Goal: Task Accomplishment & Management: Use online tool/utility

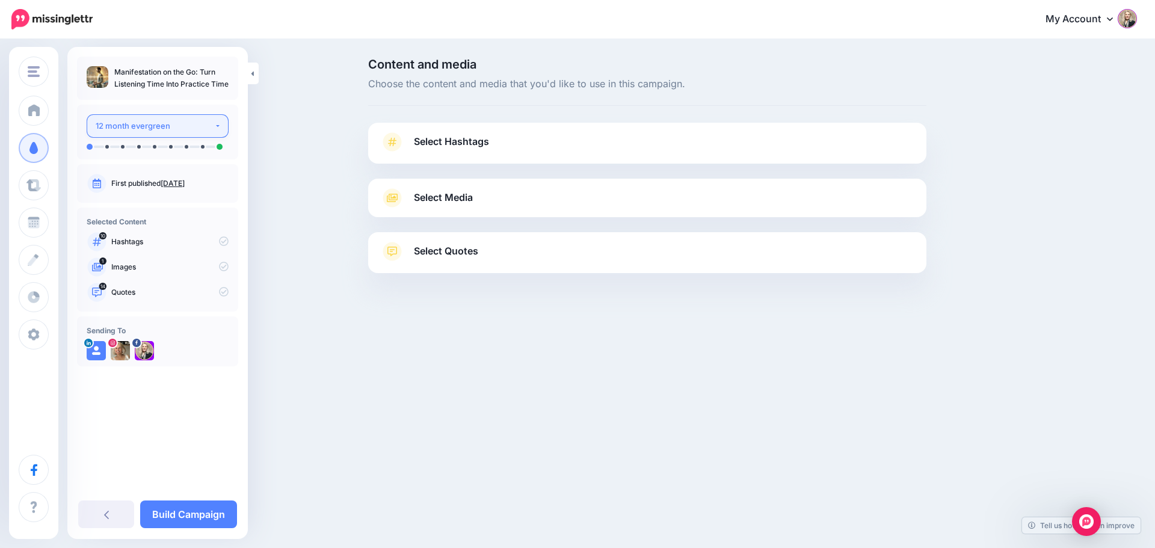
click at [211, 128] on div "12 month evergreen" at bounding box center [155, 126] width 119 height 14
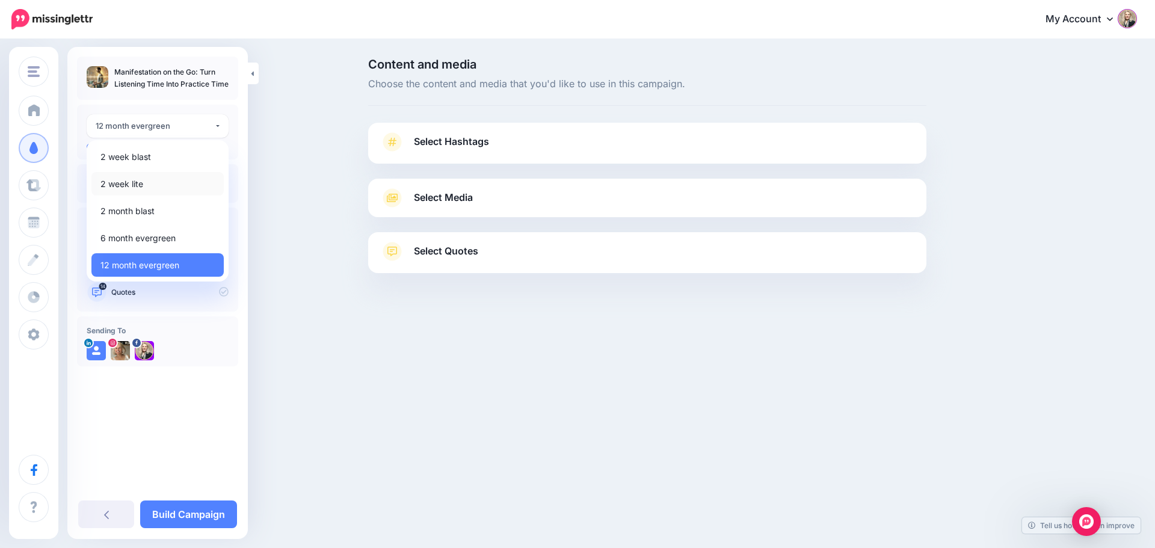
click at [129, 186] on span "2 week lite" at bounding box center [121, 184] width 43 height 14
select select "******"
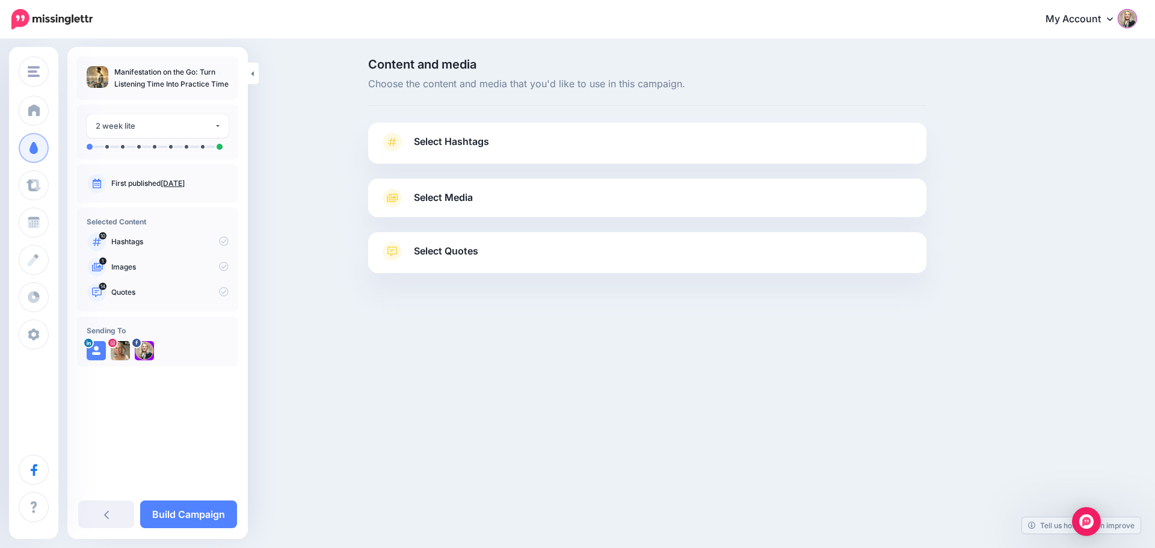
click at [456, 140] on span "Select Hashtags" at bounding box center [451, 142] width 75 height 16
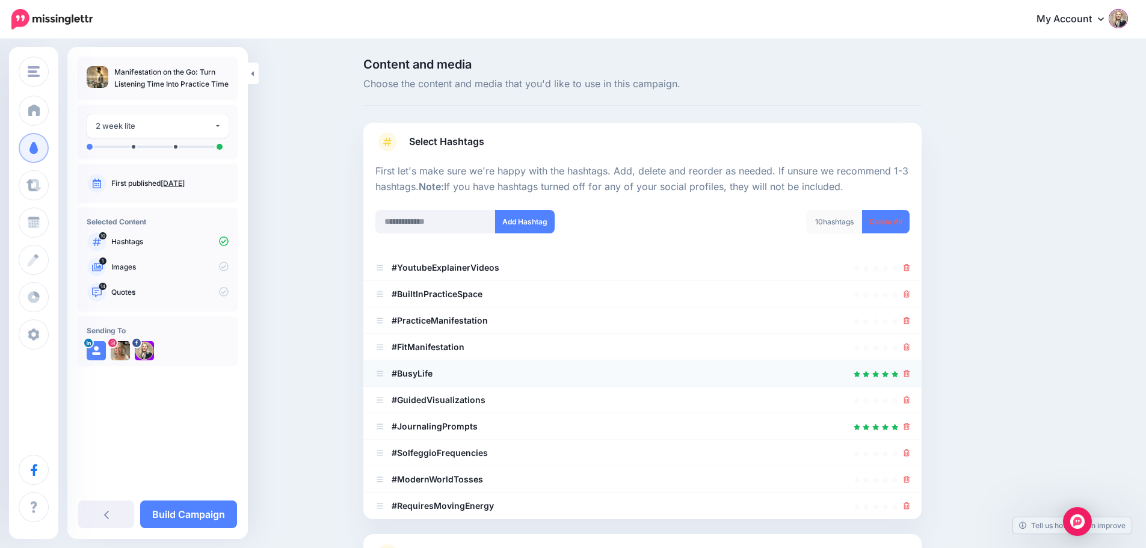
scroll to position [114, 0]
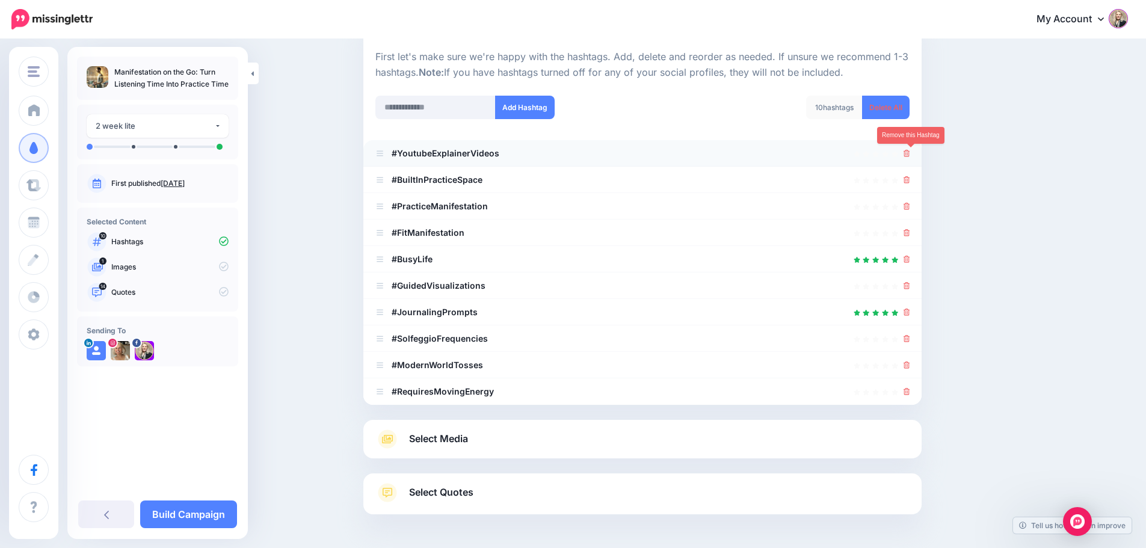
click at [910, 154] on icon at bounding box center [907, 153] width 7 height 7
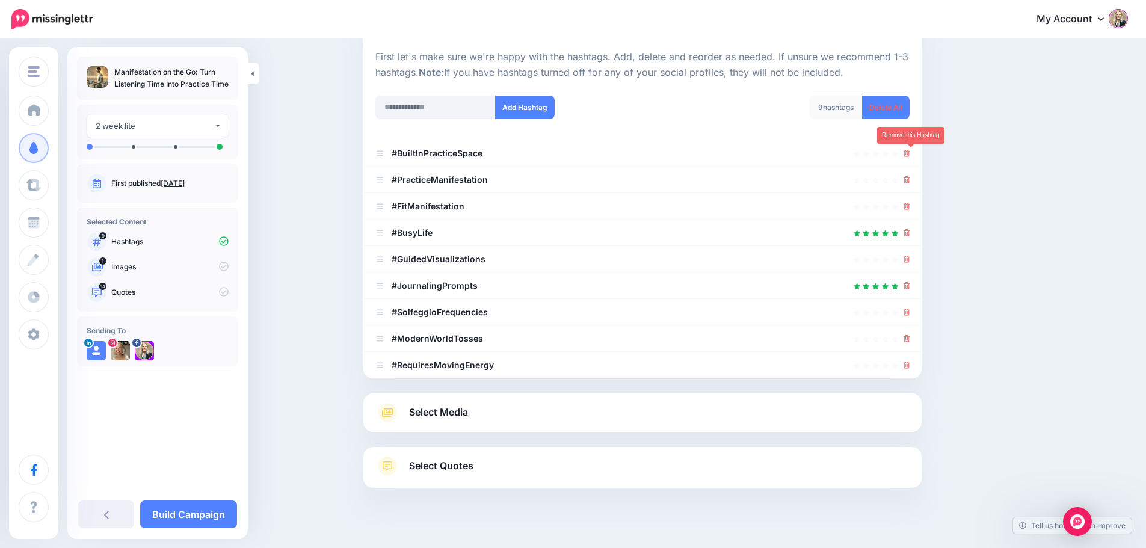
click at [910, 154] on icon at bounding box center [907, 153] width 7 height 7
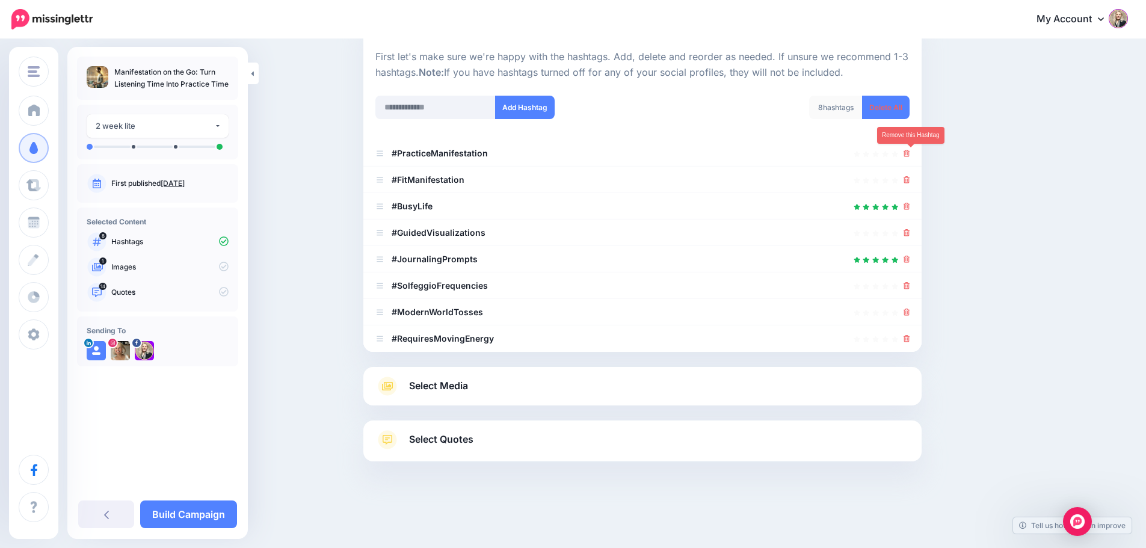
click at [910, 154] on icon at bounding box center [907, 153] width 7 height 7
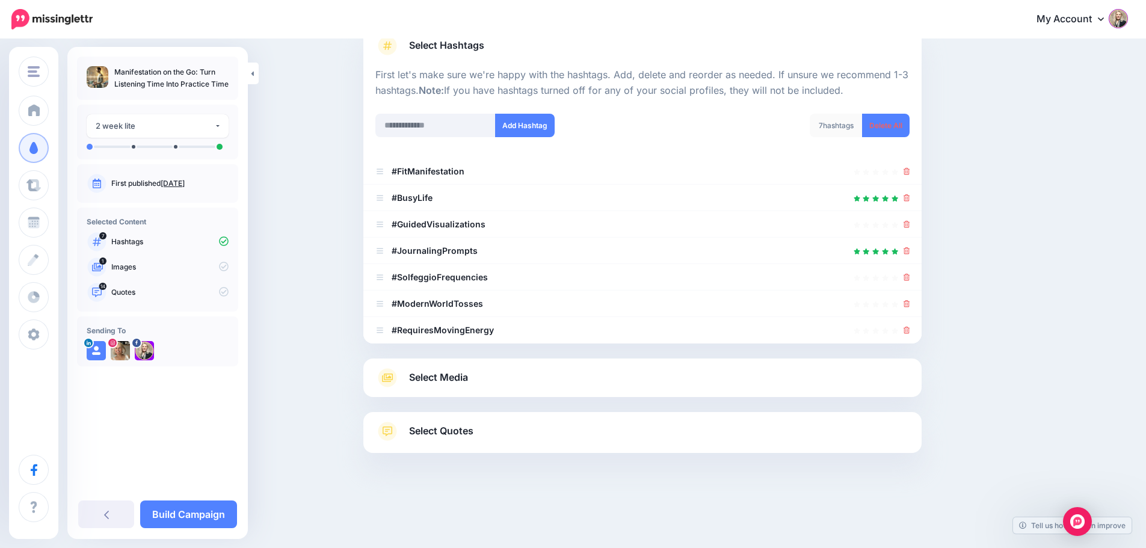
scroll to position [96, 0]
click at [910, 171] on icon at bounding box center [907, 171] width 7 height 7
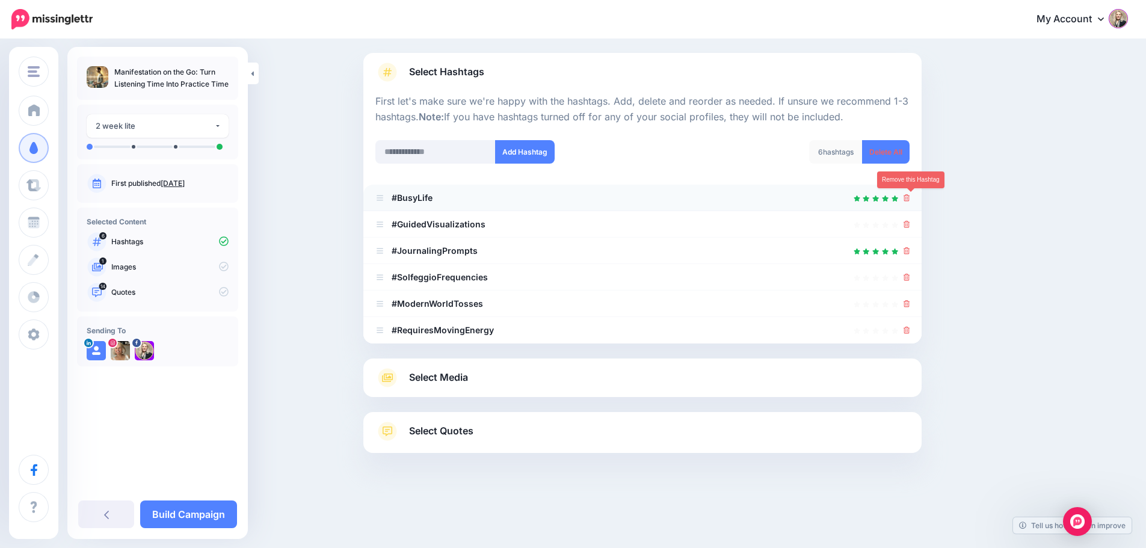
click at [910, 198] on icon at bounding box center [907, 197] width 7 height 7
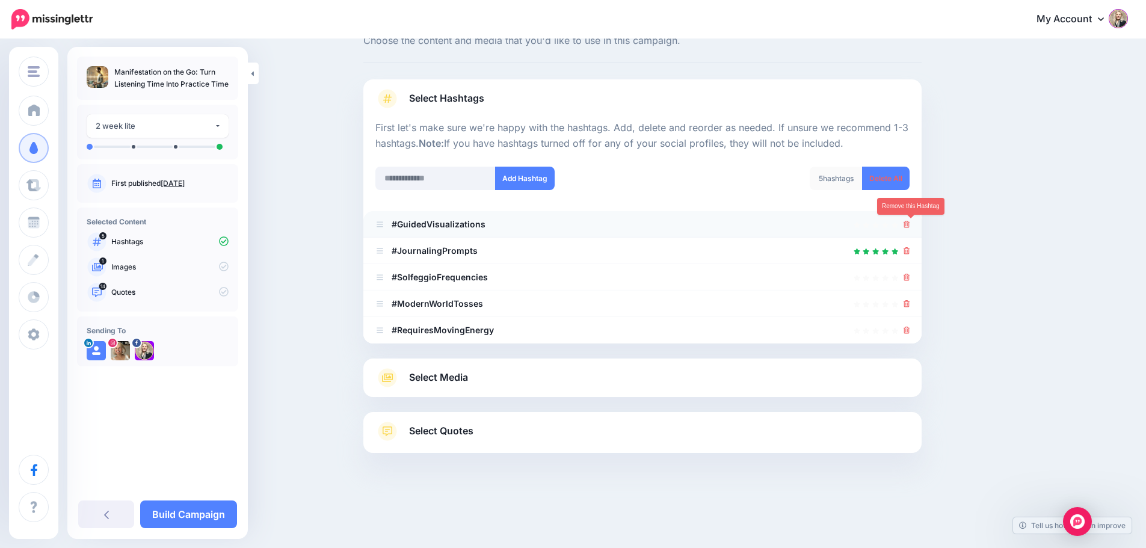
click at [910, 225] on icon at bounding box center [907, 224] width 7 height 7
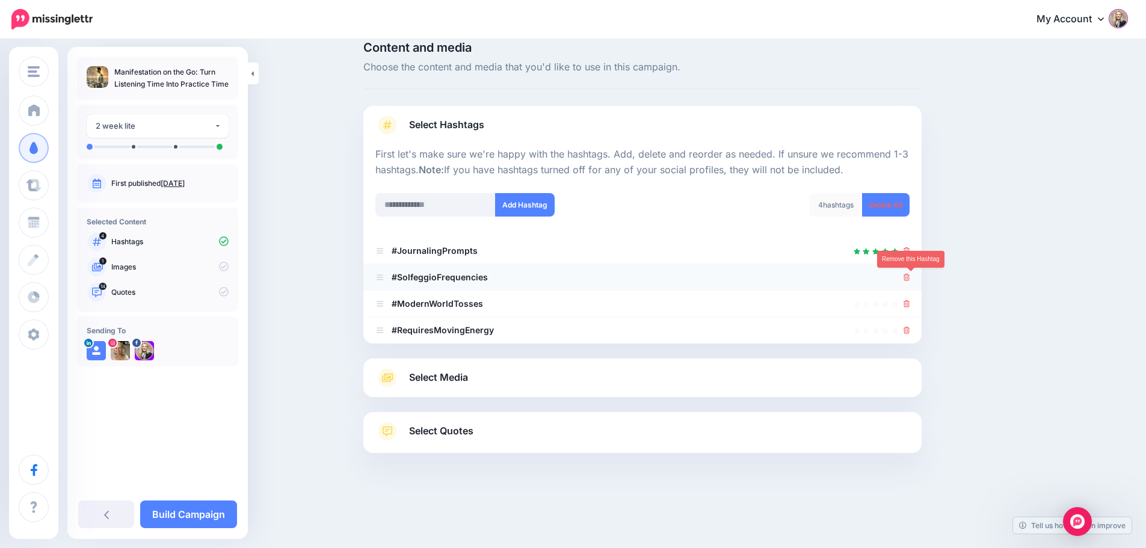
click at [910, 276] on icon at bounding box center [907, 277] width 7 height 7
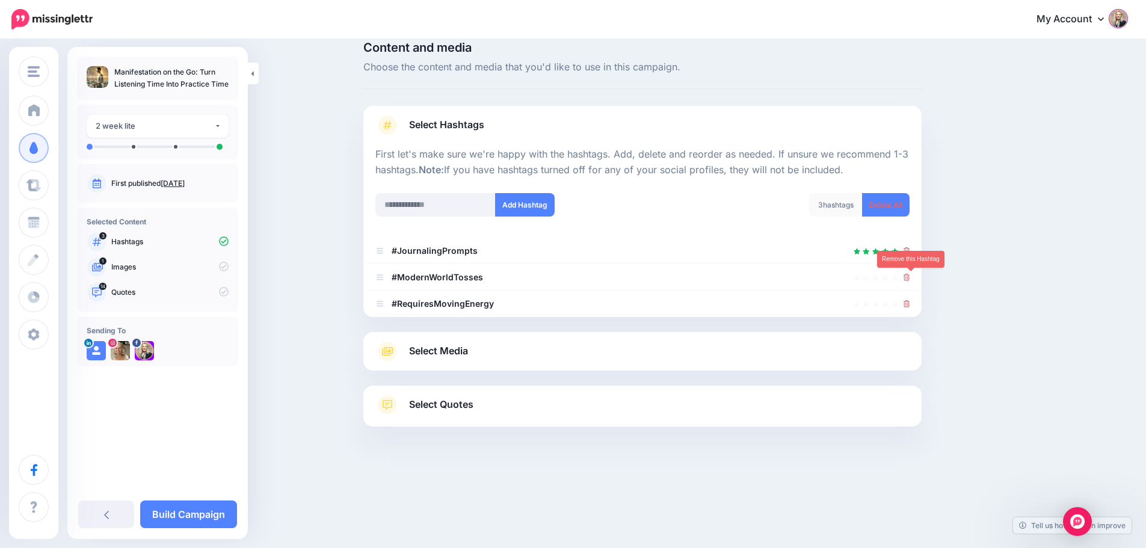
click at [910, 276] on icon at bounding box center [907, 277] width 7 height 7
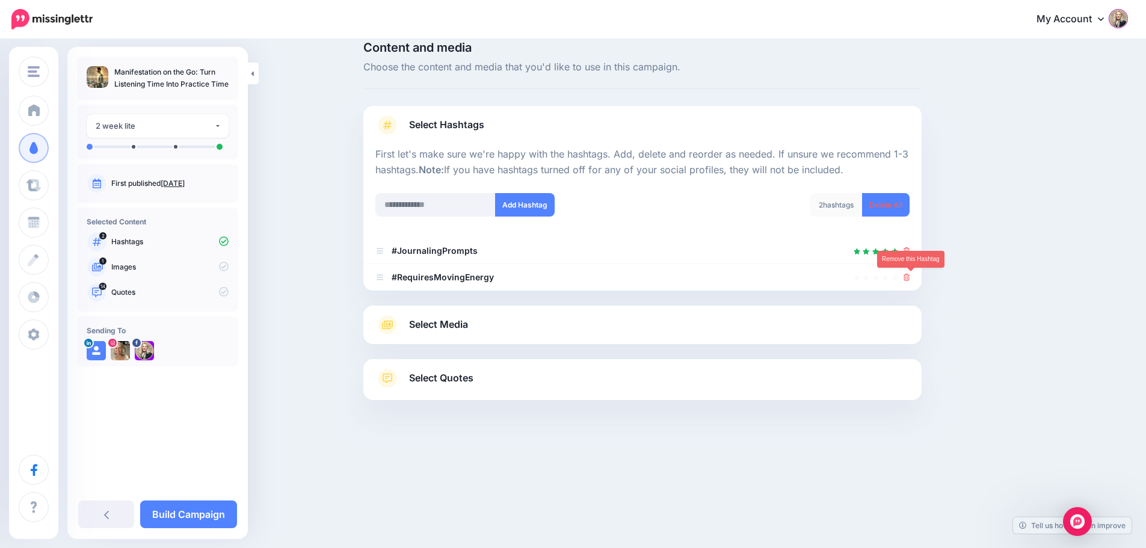
click at [910, 276] on icon at bounding box center [907, 277] width 7 height 7
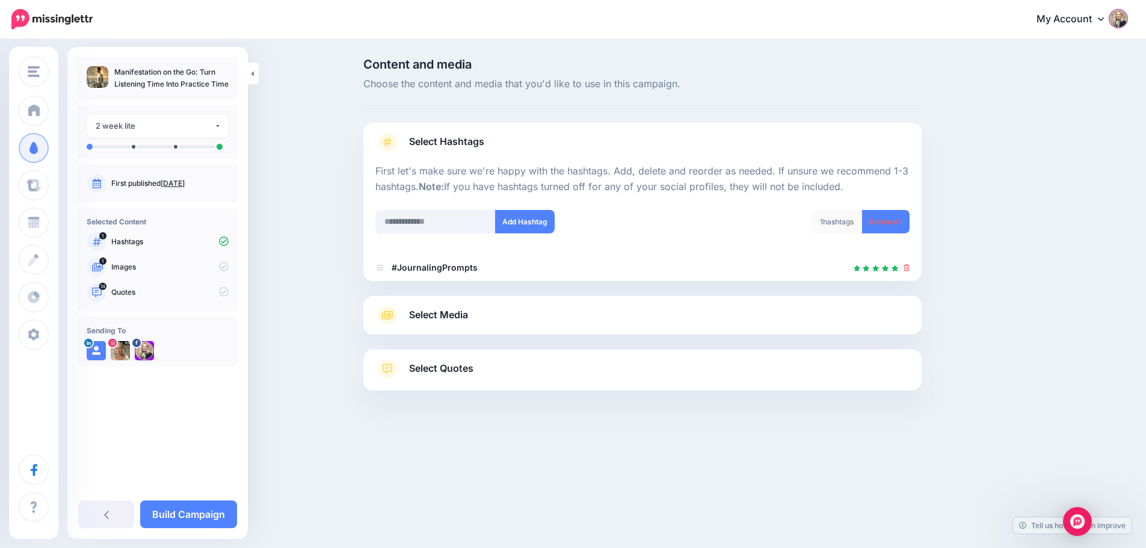
scroll to position [0, 0]
click at [418, 220] on input "text" at bounding box center [440, 221] width 120 height 23
type input "**********"
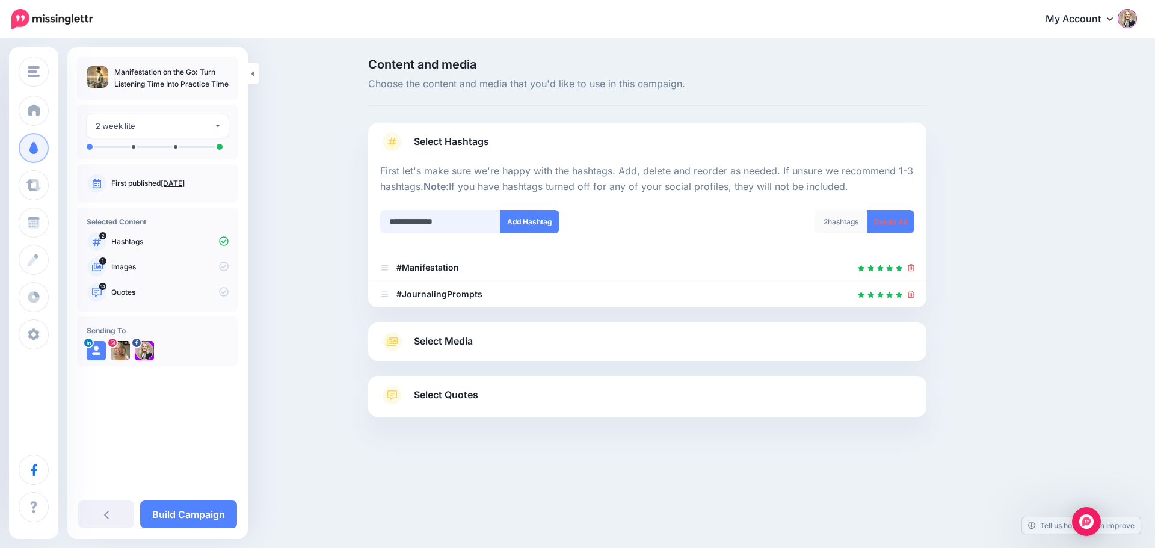
type input "**********"
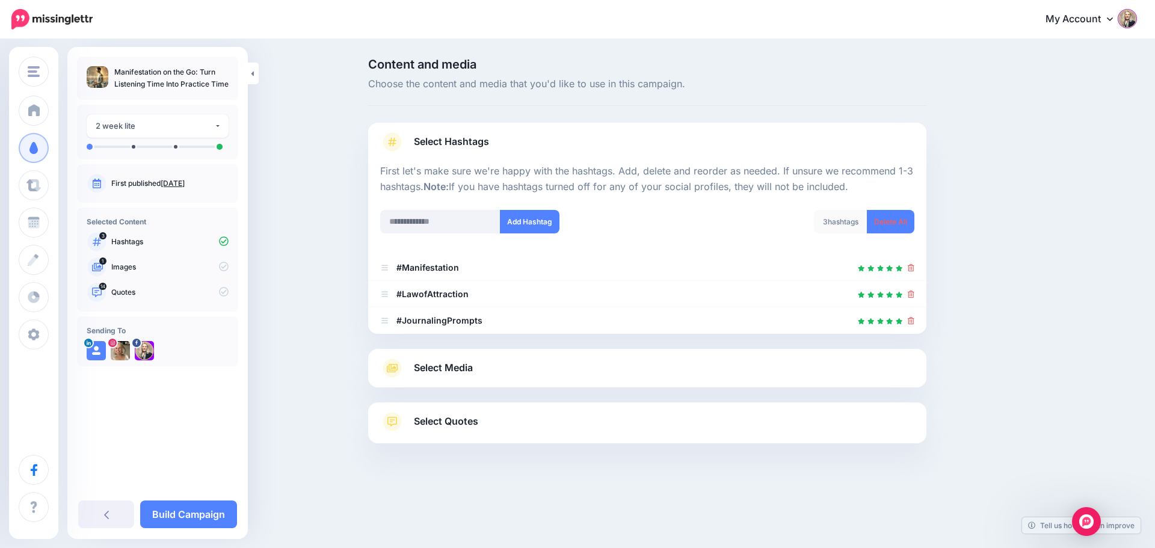
click at [452, 368] on span "Select Media" at bounding box center [443, 368] width 59 height 16
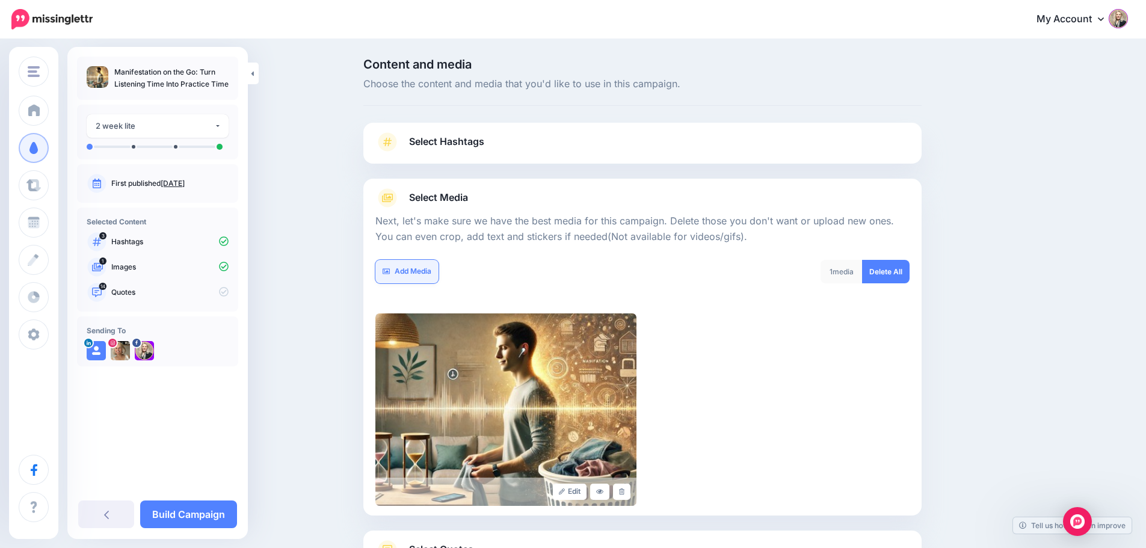
click at [420, 270] on link "Add Media" at bounding box center [406, 271] width 63 height 23
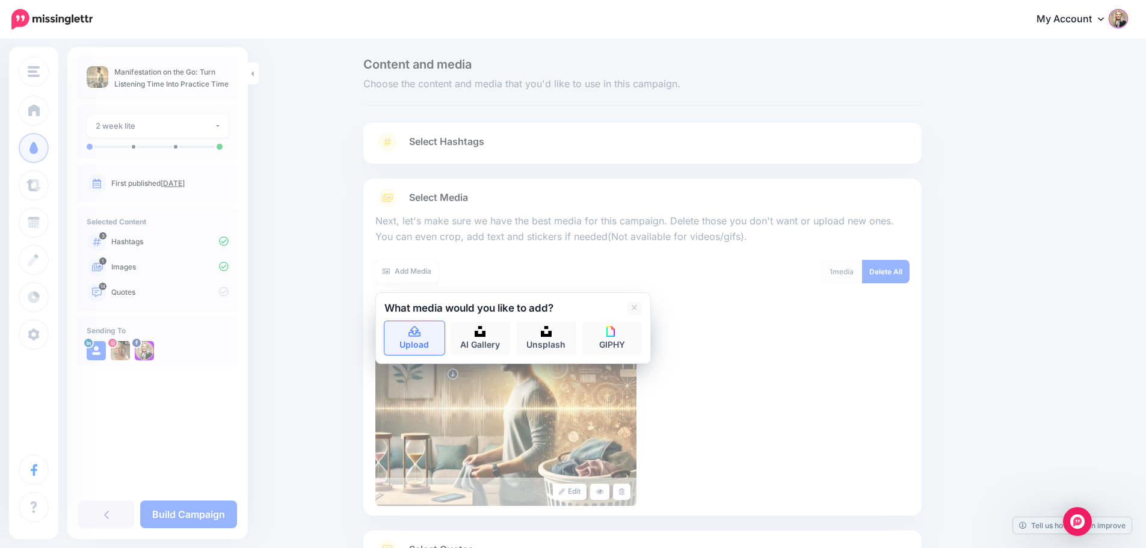
click at [419, 342] on link "Upload" at bounding box center [414, 338] width 60 height 34
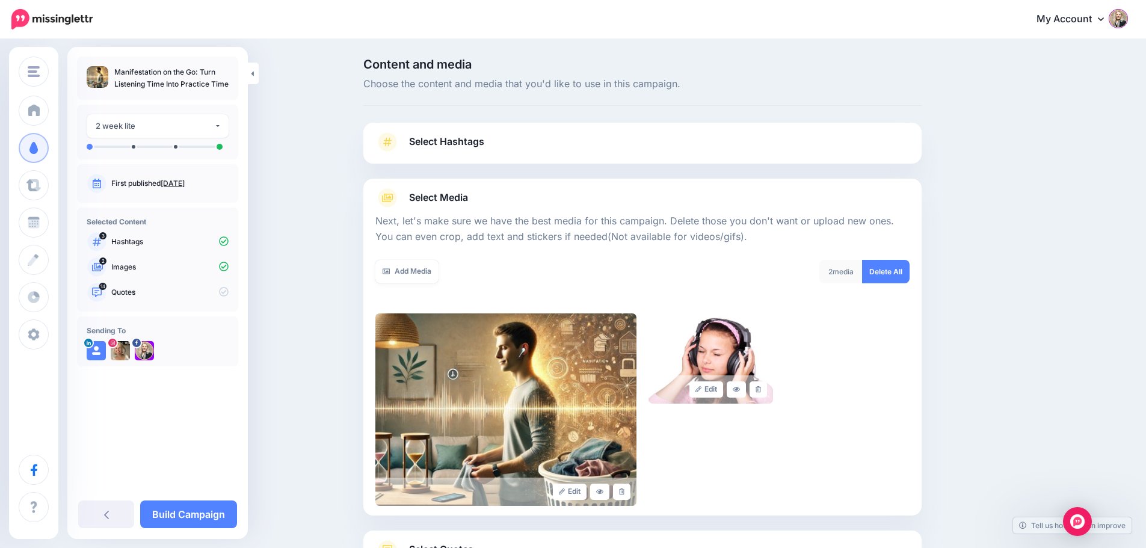
scroll to position [102, 0]
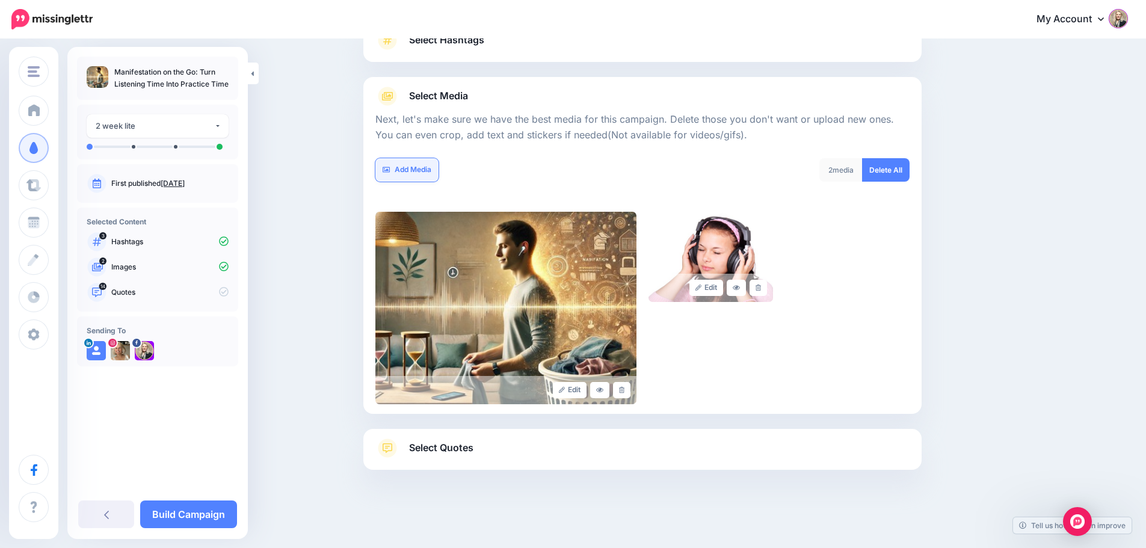
click at [415, 169] on link "Add Media" at bounding box center [406, 169] width 63 height 23
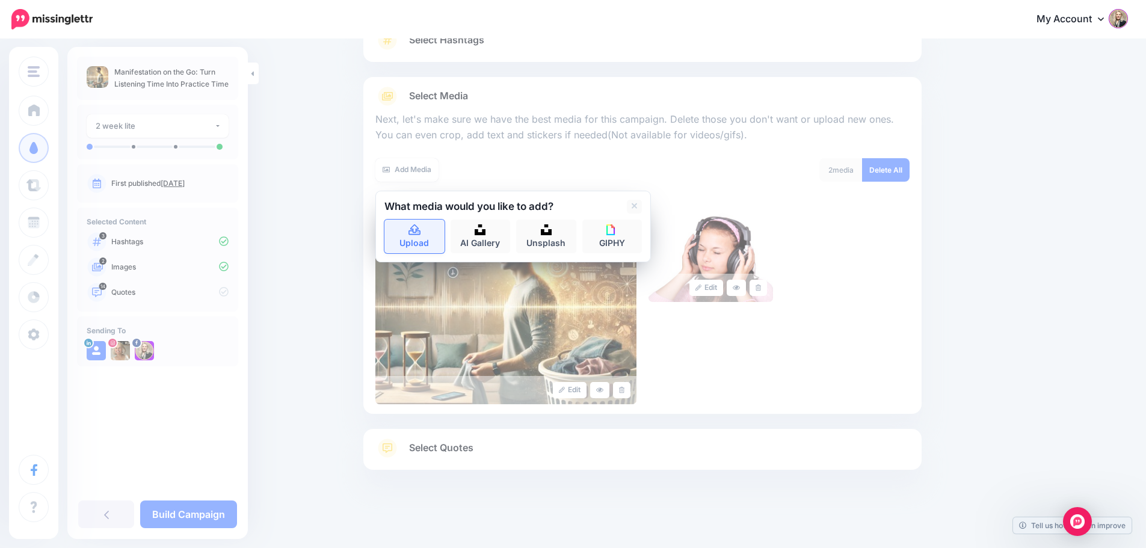
click at [421, 236] on link "Upload" at bounding box center [414, 237] width 60 height 34
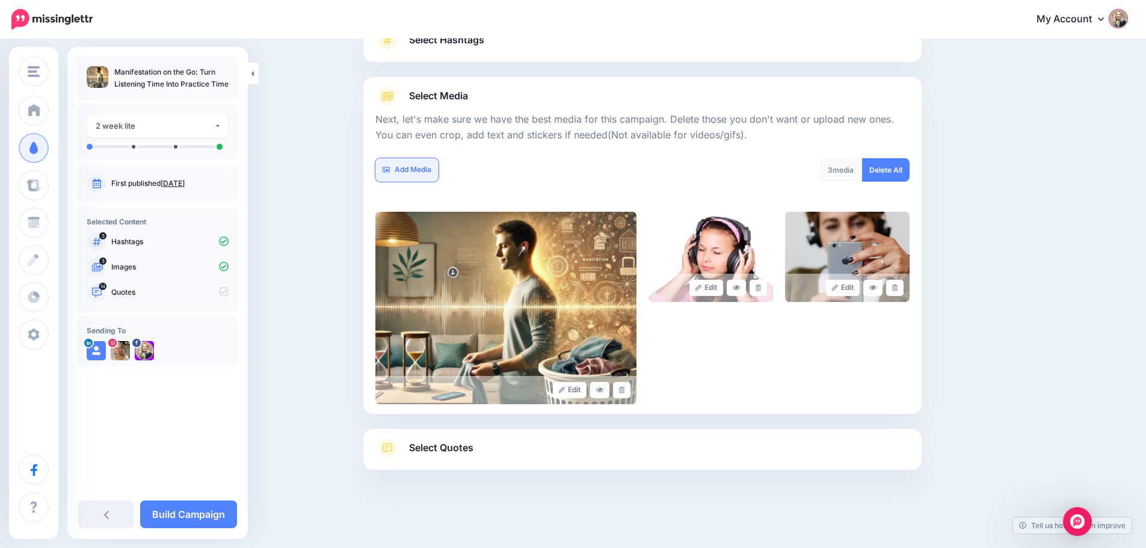
click at [415, 167] on link "Add Media" at bounding box center [406, 169] width 63 height 23
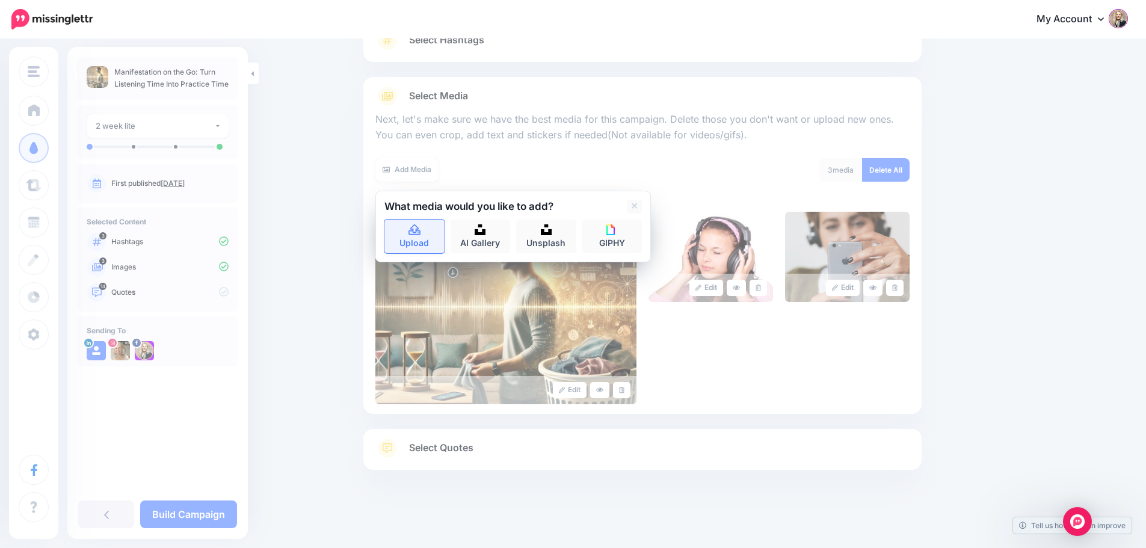
click at [409, 239] on link "Upload" at bounding box center [414, 237] width 60 height 34
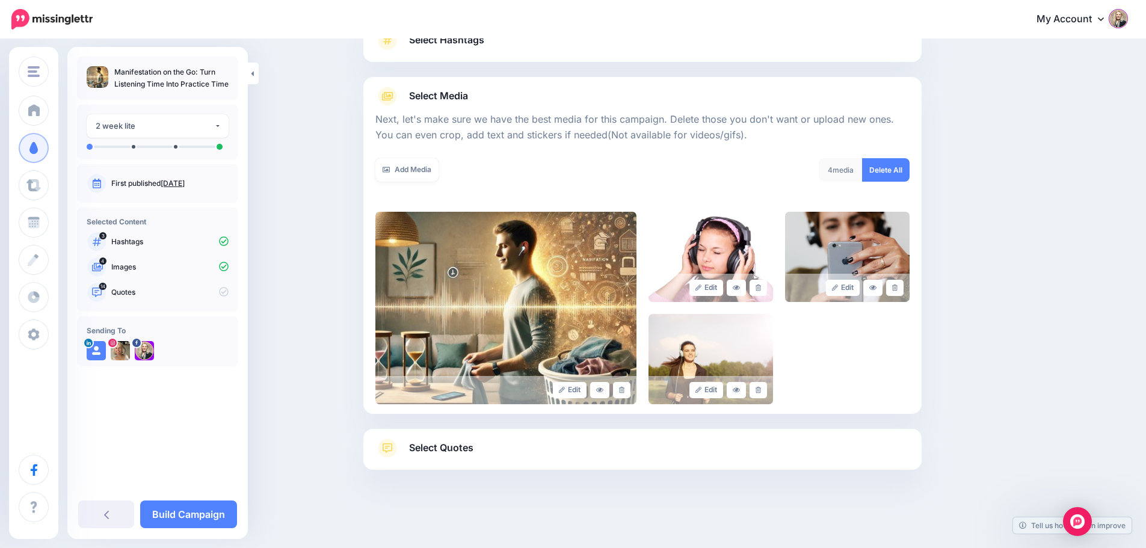
click at [427, 449] on span "Select Quotes" at bounding box center [441, 448] width 64 height 16
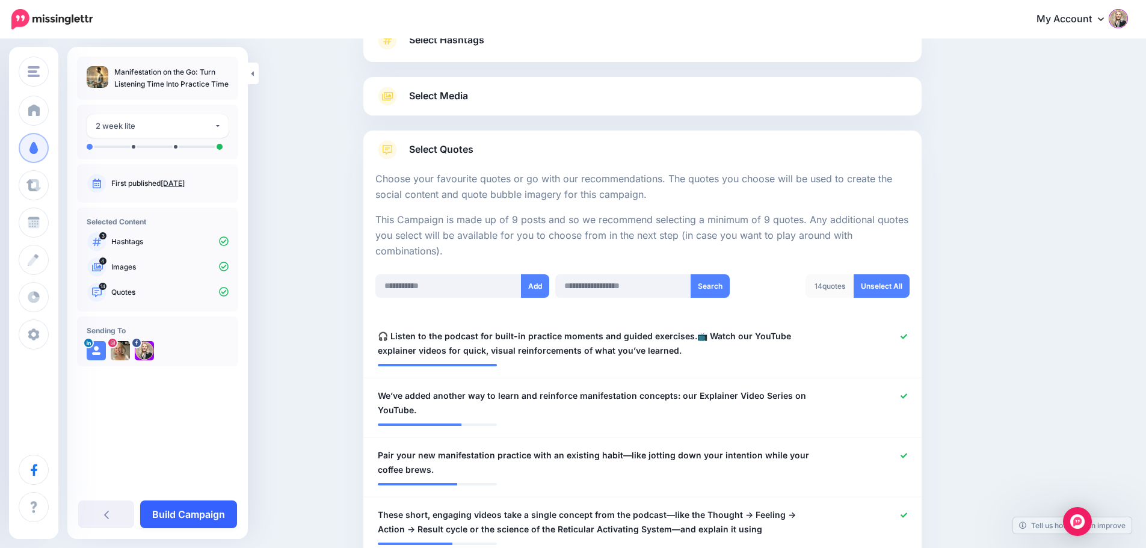
click at [197, 513] on link "Build Campaign" at bounding box center [188, 515] width 97 height 28
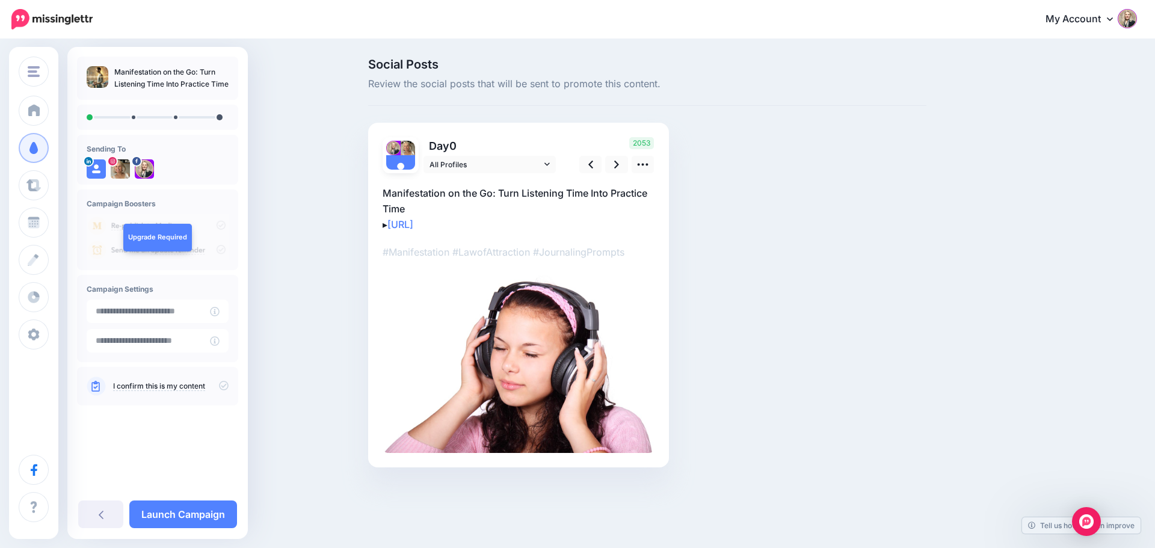
click at [412, 203] on p "Manifestation on the Go: Turn Listening Time Into Practice Time ▸ [URL]" at bounding box center [519, 208] width 272 height 47
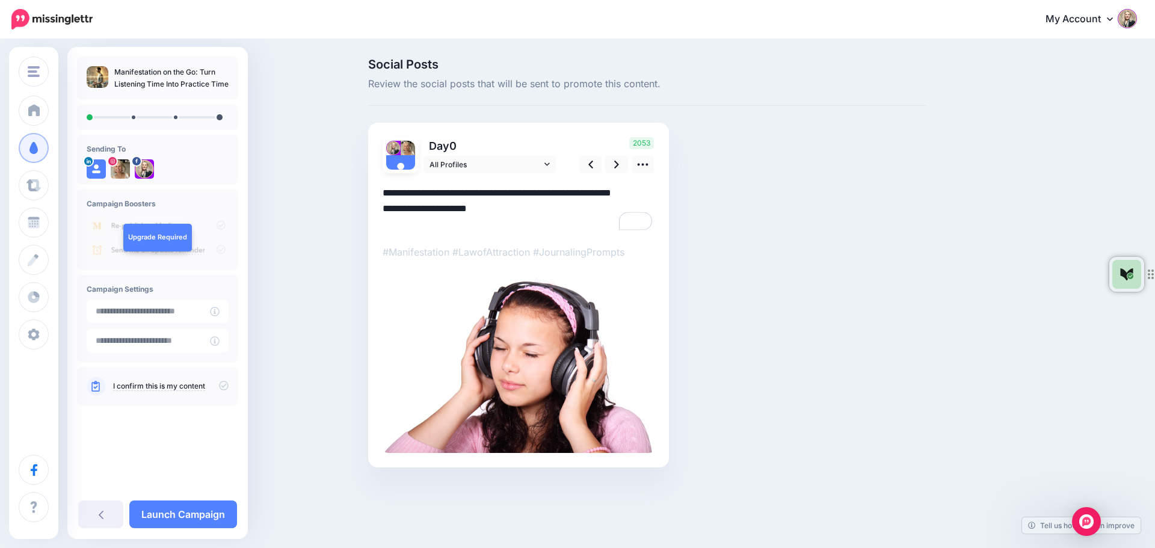
click at [412, 208] on textarea "**********" at bounding box center [519, 208] width 272 height 47
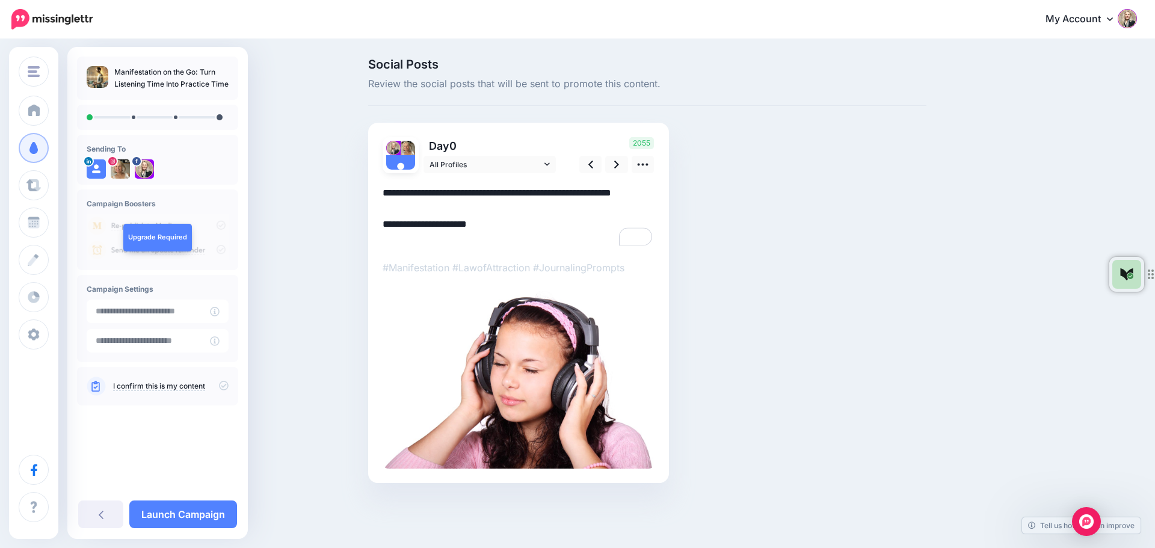
paste textarea "**********"
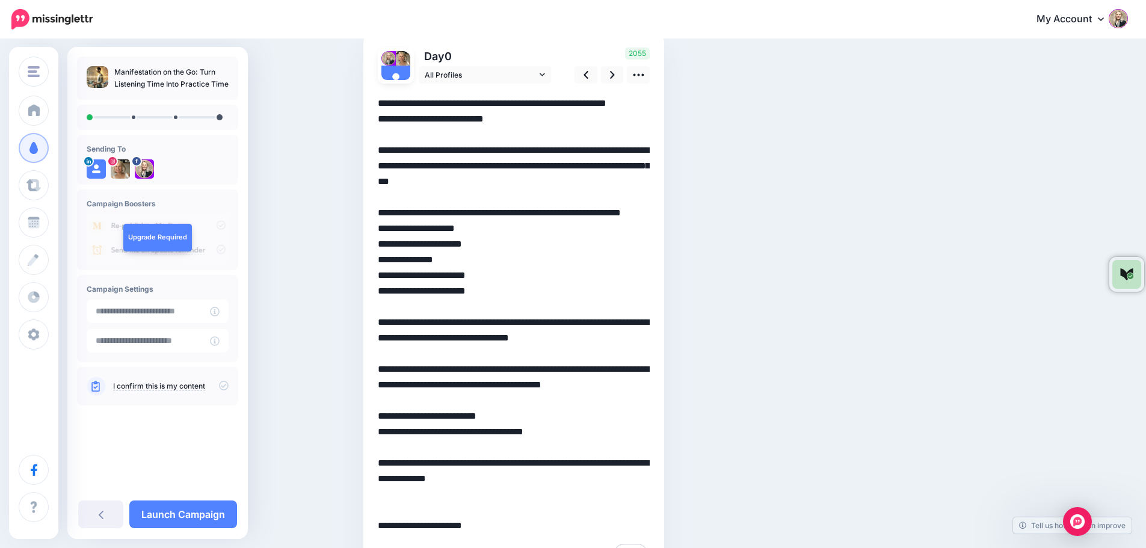
scroll to position [150, 0]
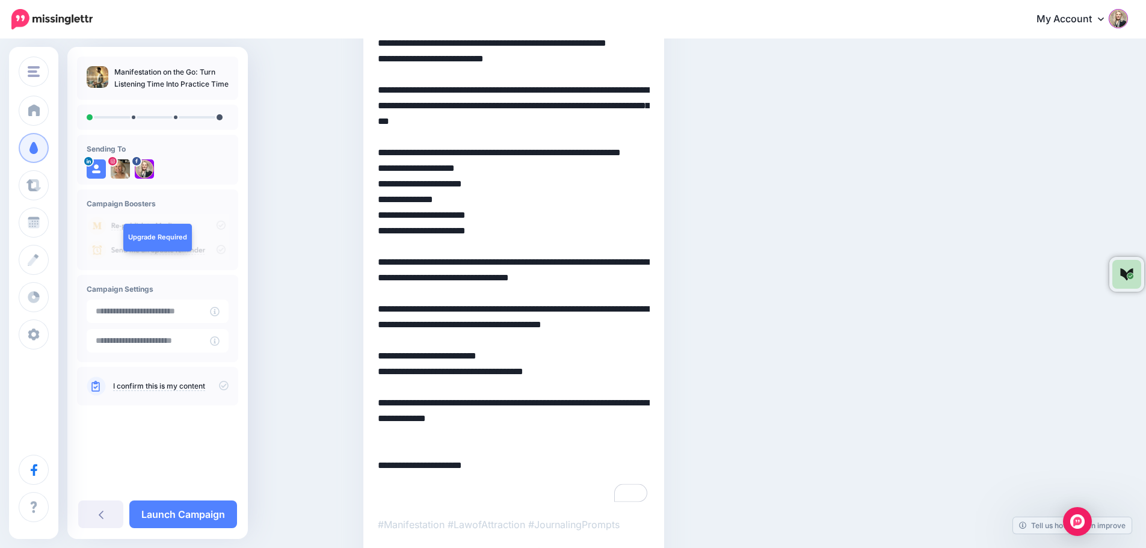
drag, startPoint x: 499, startPoint y: 388, endPoint x: 476, endPoint y: 385, distance: 23.1
click at [476, 385] on textarea "**********" at bounding box center [514, 269] width 272 height 469
drag, startPoint x: 574, startPoint y: 401, endPoint x: 499, endPoint y: 398, distance: 74.7
click at [499, 398] on textarea "**********" at bounding box center [514, 269] width 272 height 469
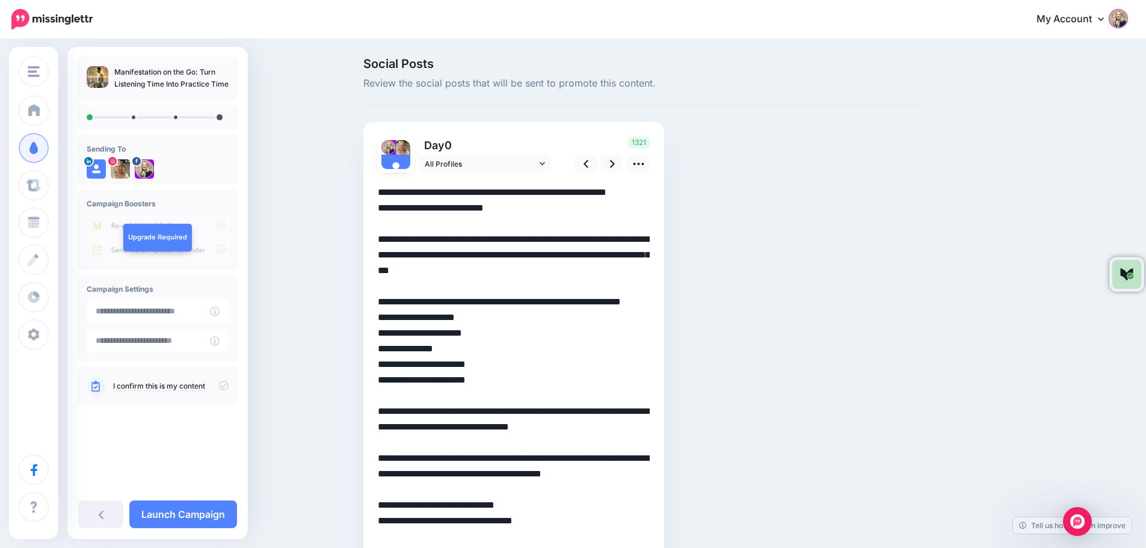
scroll to position [0, 0]
click at [643, 163] on icon at bounding box center [638, 164] width 13 height 13
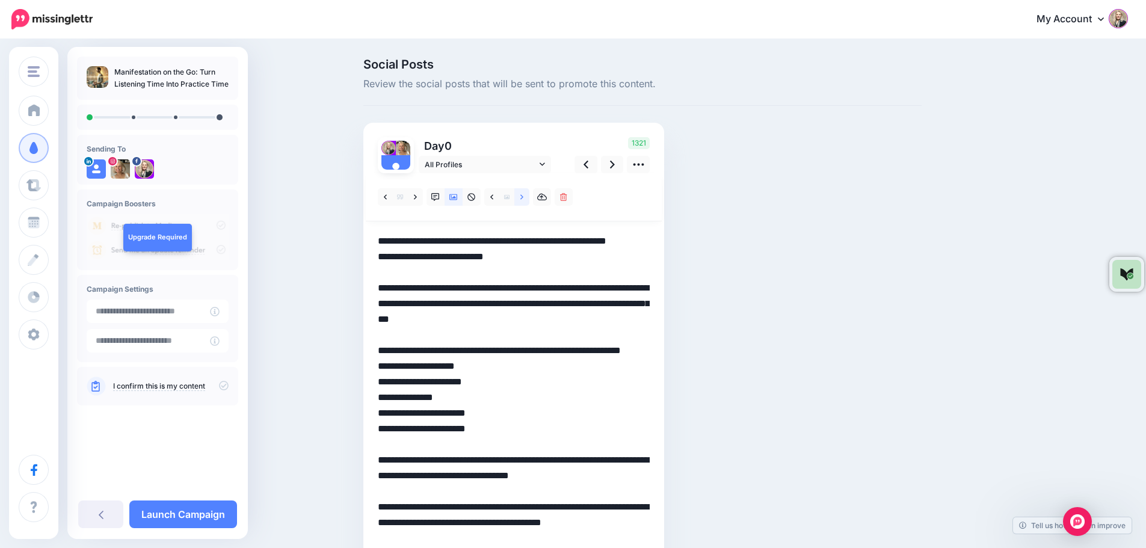
click at [523, 197] on icon at bounding box center [521, 197] width 3 height 8
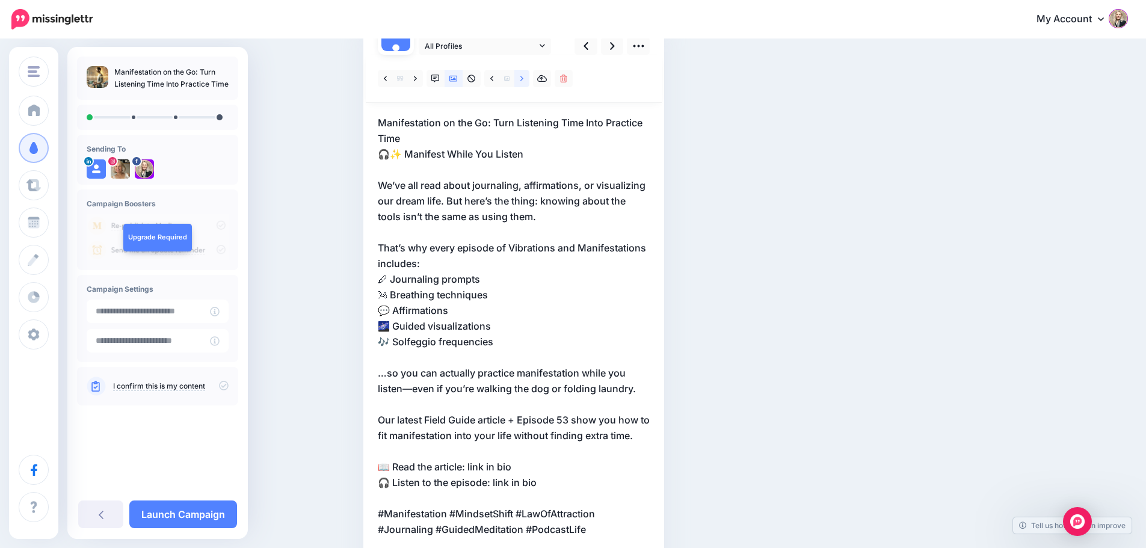
scroll to position [60, 0]
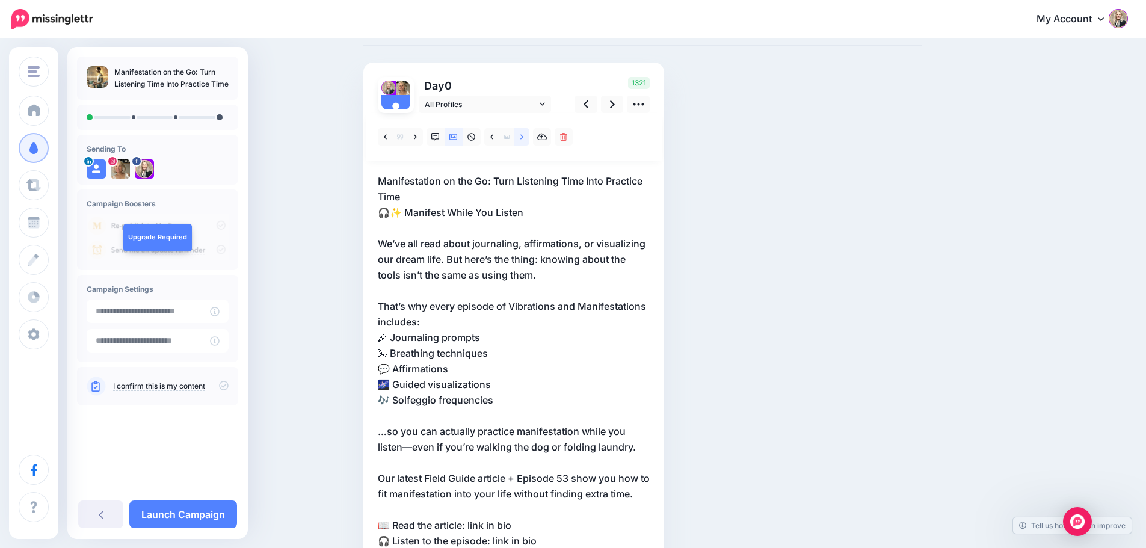
click at [523, 138] on icon at bounding box center [521, 137] width 3 height 8
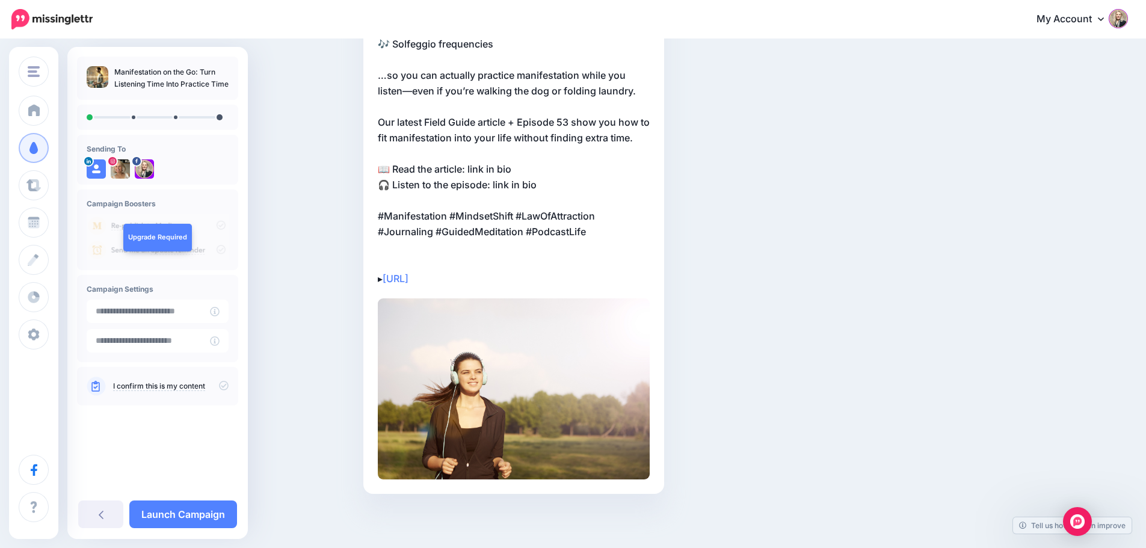
scroll to position [0, 0]
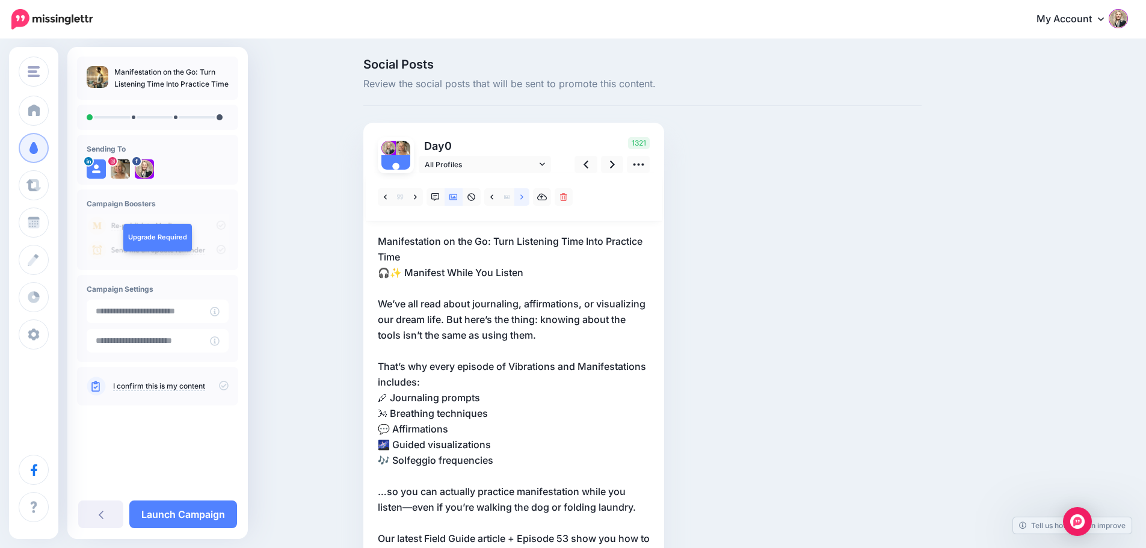
click at [523, 197] on icon at bounding box center [521, 197] width 3 height 8
click at [620, 165] on link at bounding box center [612, 164] width 23 height 17
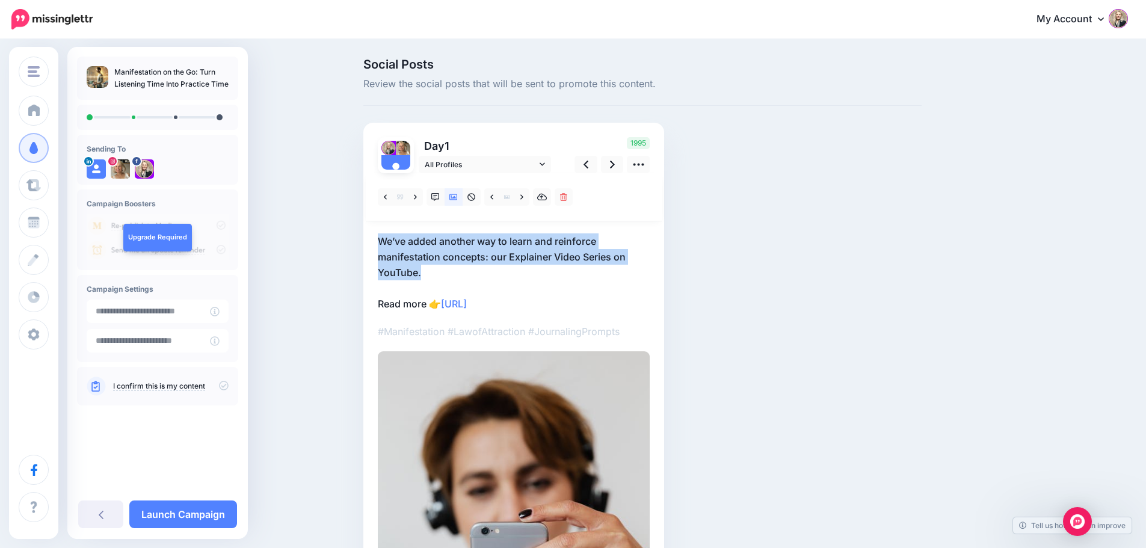
drag, startPoint x: 436, startPoint y: 276, endPoint x: 380, endPoint y: 247, distance: 62.7
click at [380, 247] on div "Day 1 All Profiles" at bounding box center [513, 448] width 301 height 651
drag, startPoint x: 392, startPoint y: 239, endPoint x: 384, endPoint y: 231, distance: 11.1
click at [384, 231] on div at bounding box center [514, 466] width 272 height 586
drag, startPoint x: 440, startPoint y: 270, endPoint x: 382, endPoint y: 239, distance: 65.9
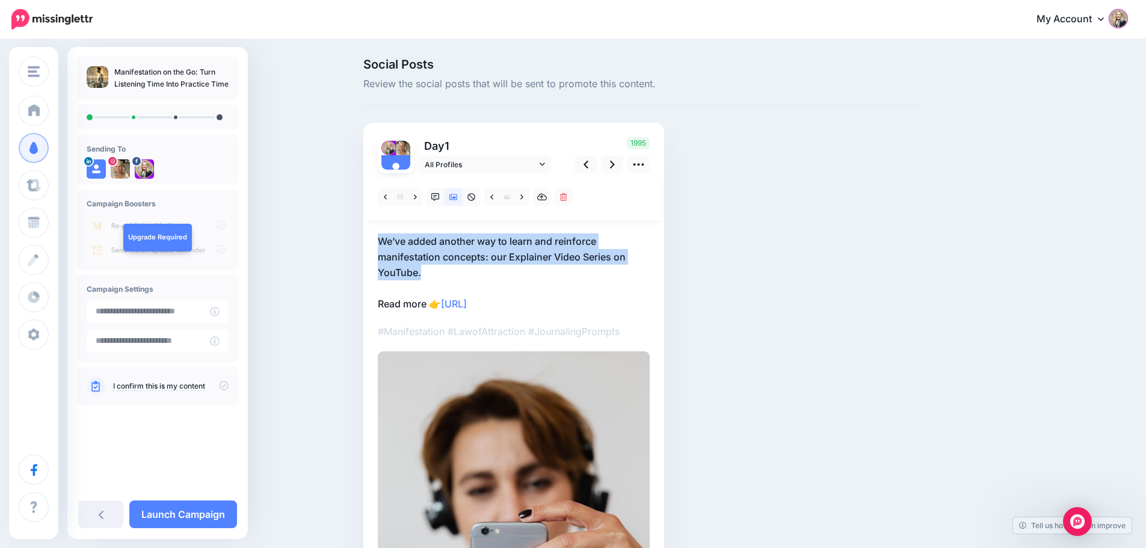
click at [382, 239] on p "We’ve added another way to learn and reinforce manifestation concepts: our Expl…" at bounding box center [514, 272] width 272 height 78
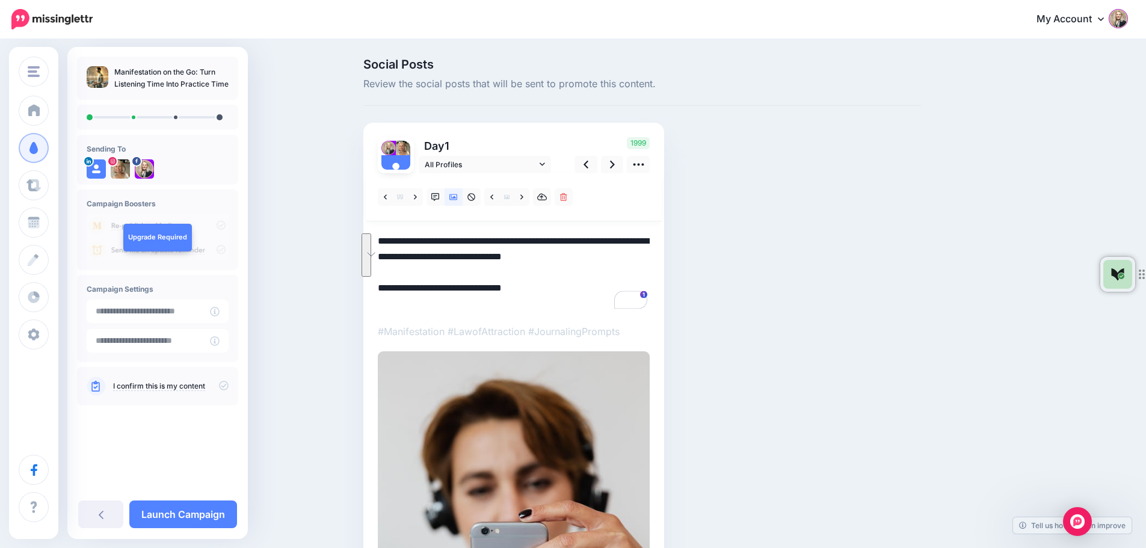
drag, startPoint x: 429, startPoint y: 274, endPoint x: 377, endPoint y: 235, distance: 65.2
click at [377, 235] on div "Day 1 All Profiles" at bounding box center [513, 448] width 301 height 651
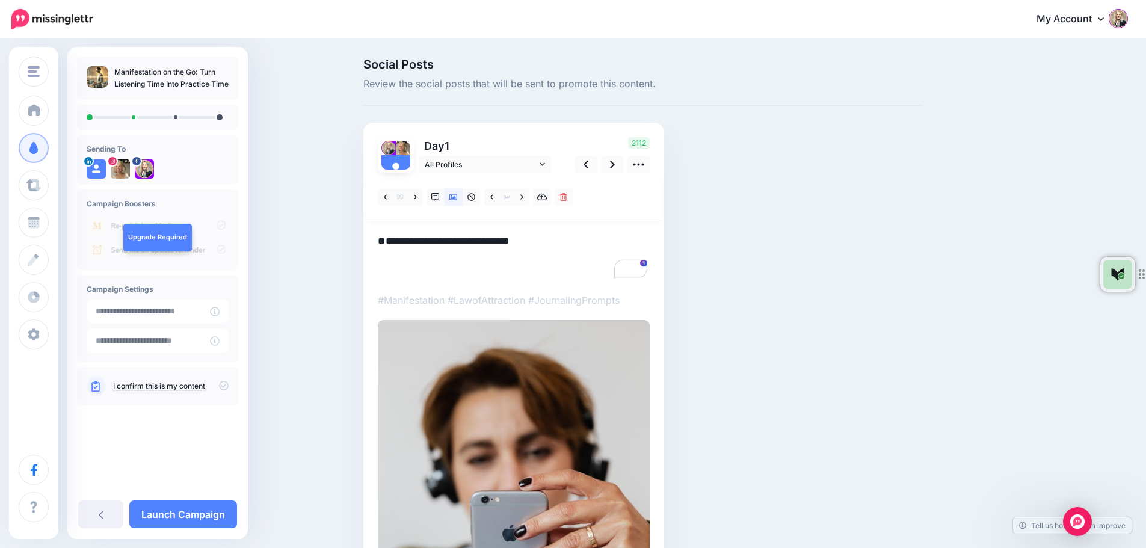
paste textarea "**********"
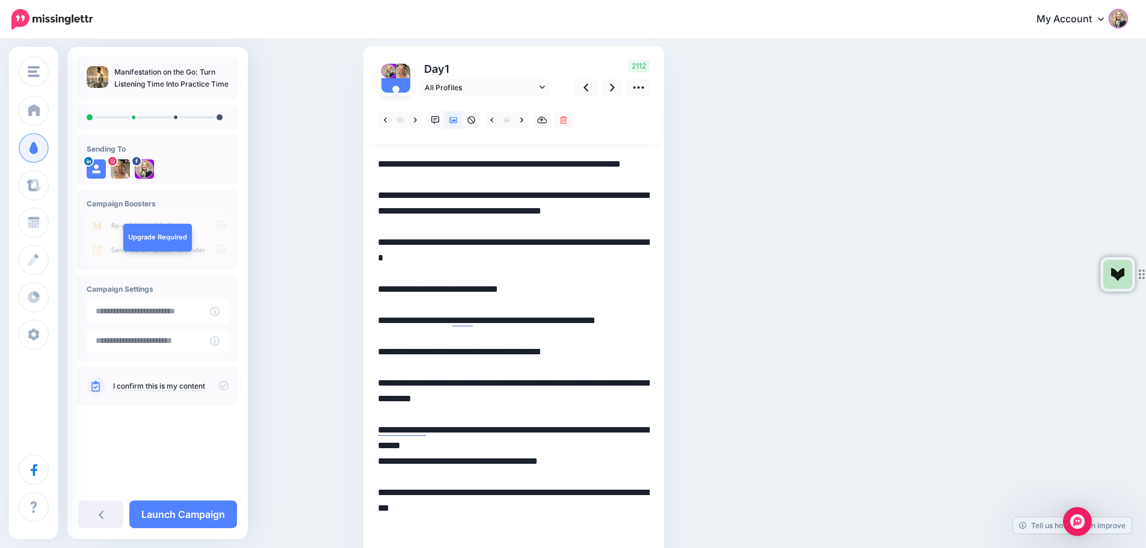
scroll to position [62, 0]
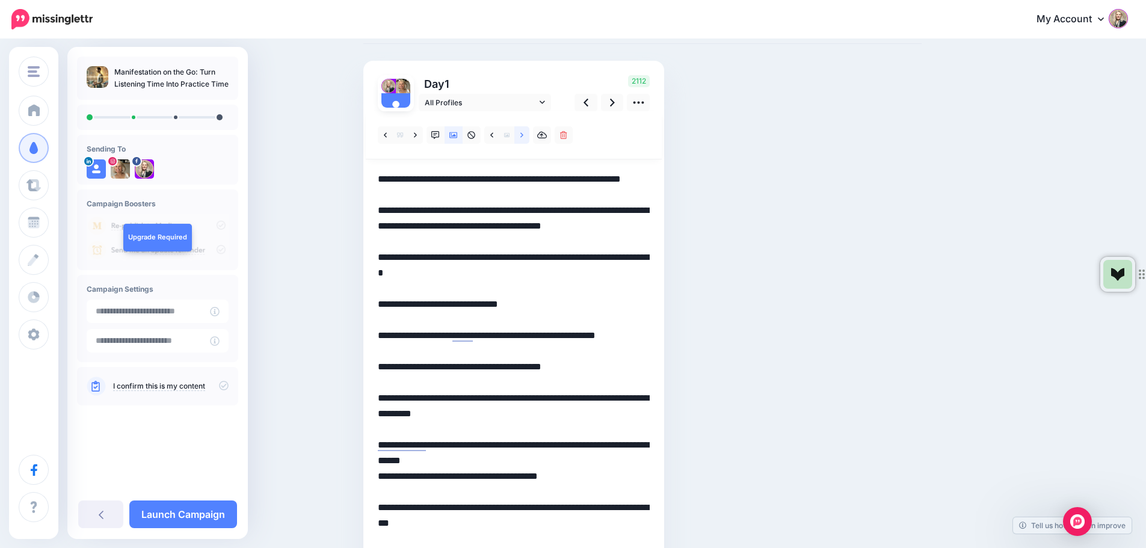
click at [523, 134] on icon at bounding box center [521, 134] width 3 height 5
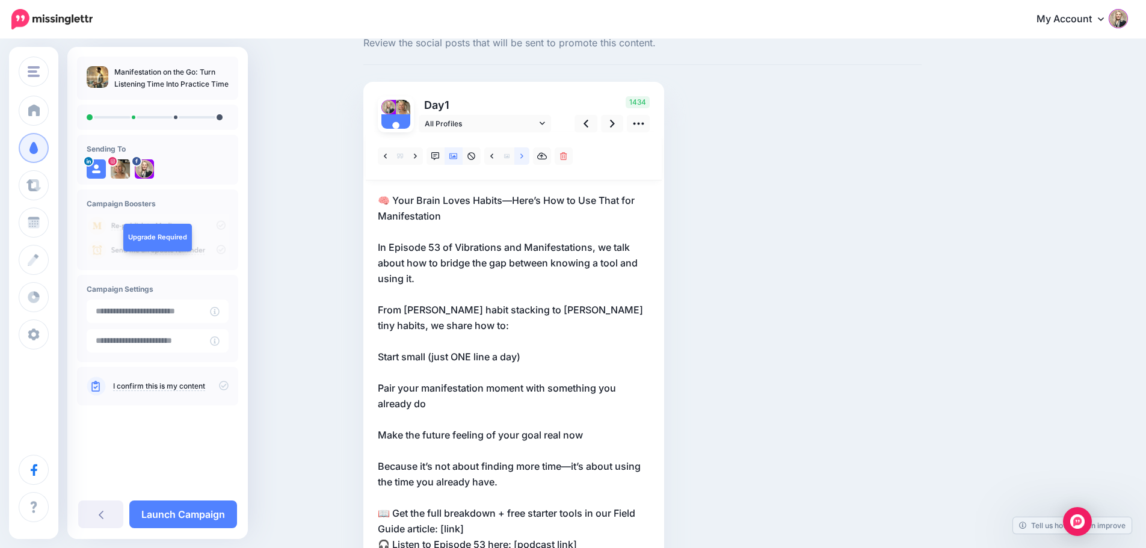
scroll to position [29, 0]
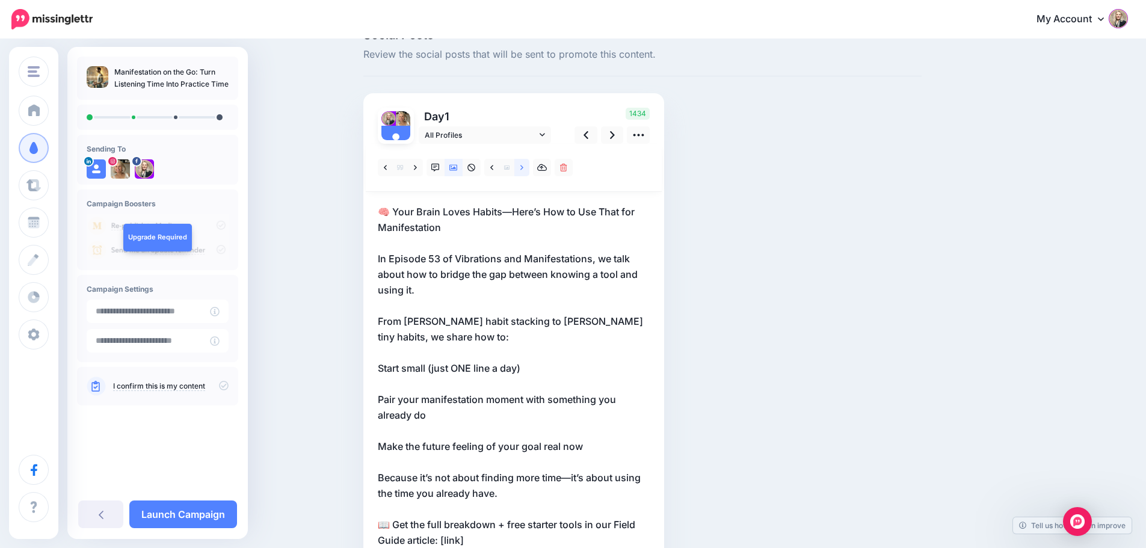
click at [523, 168] on icon at bounding box center [521, 168] width 3 height 8
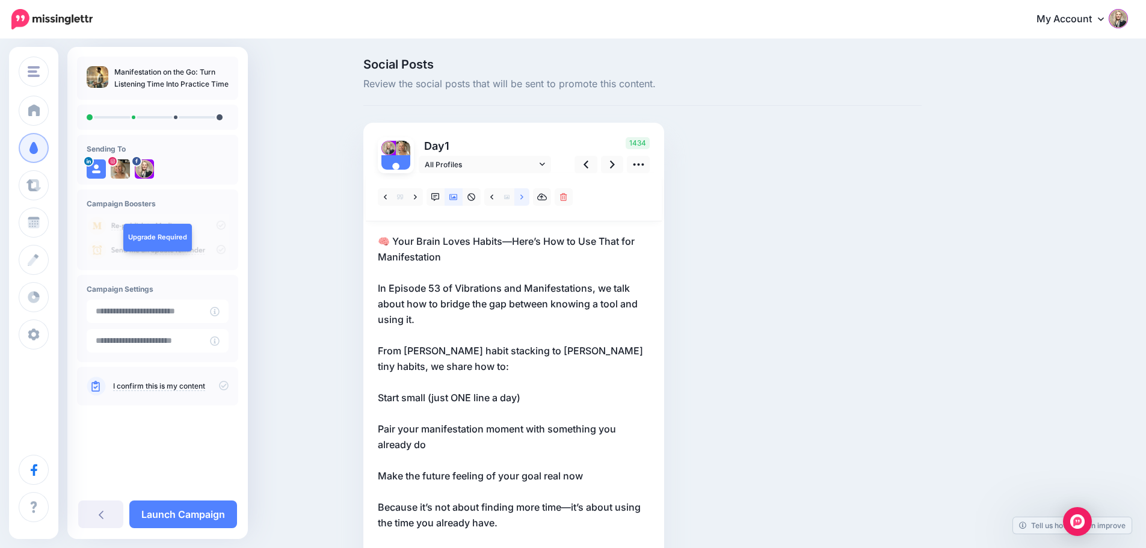
click at [523, 197] on icon at bounding box center [521, 197] width 3 height 8
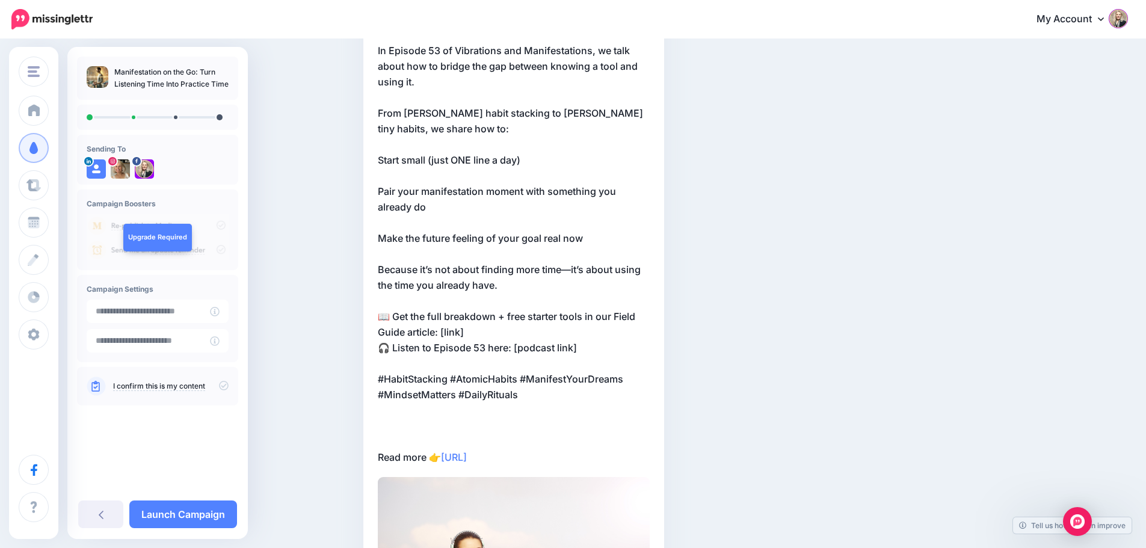
scroll to position [55, 0]
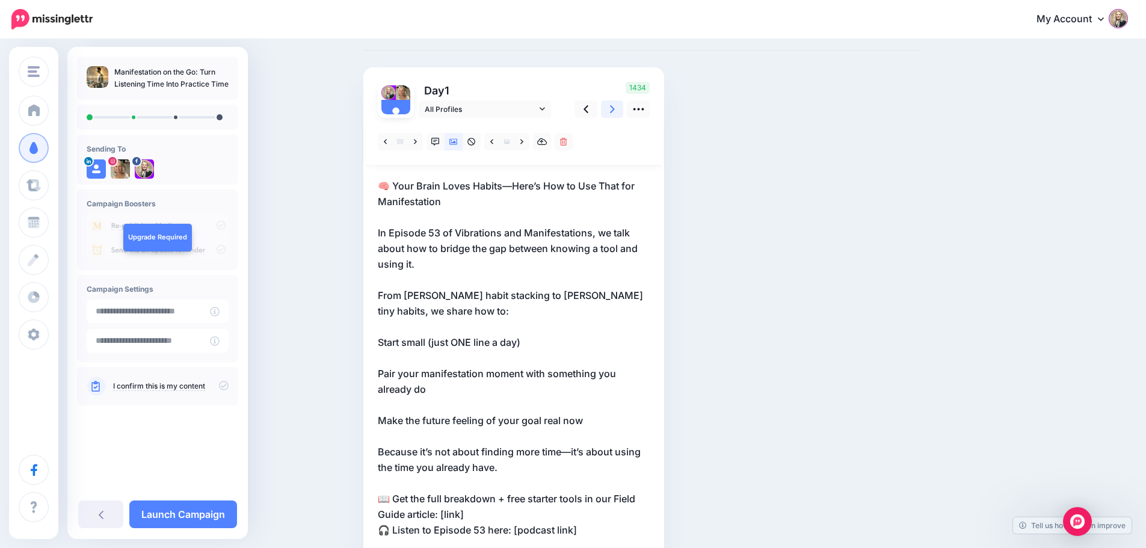
click at [615, 108] on icon at bounding box center [612, 109] width 5 height 8
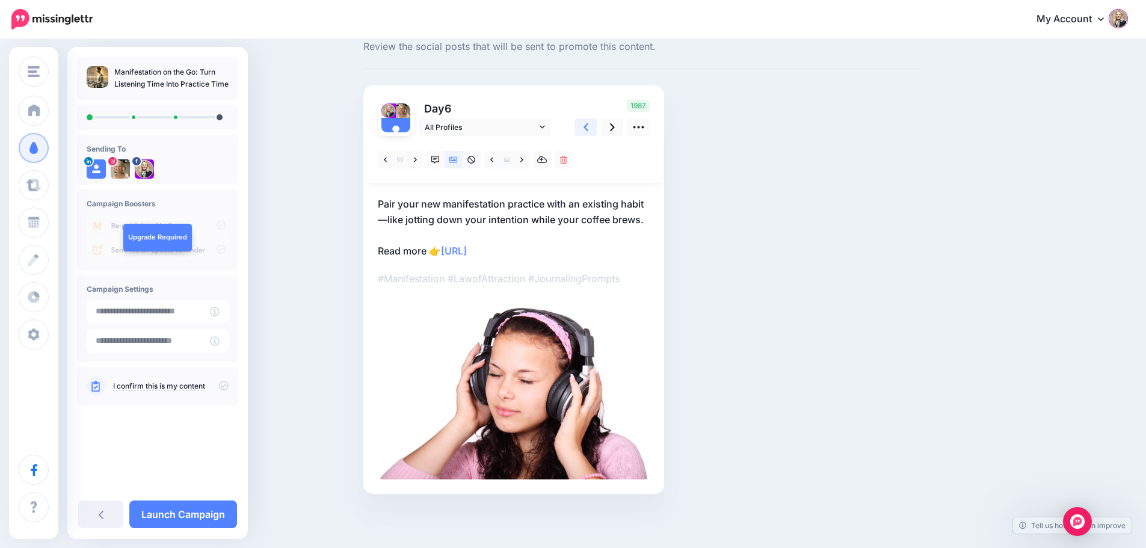
click at [588, 128] on icon at bounding box center [586, 127] width 5 height 8
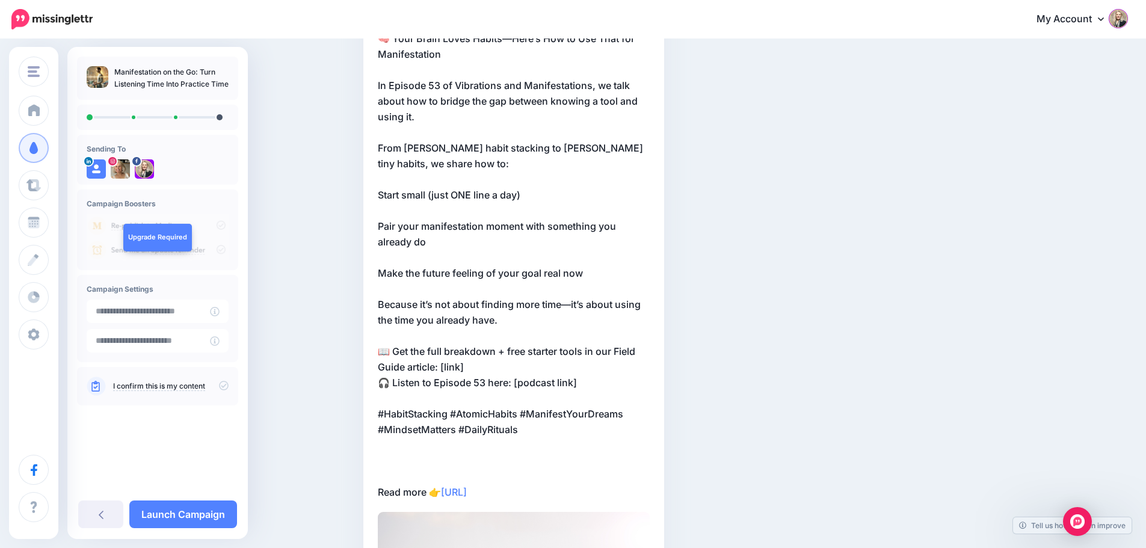
scroll to position [218, 0]
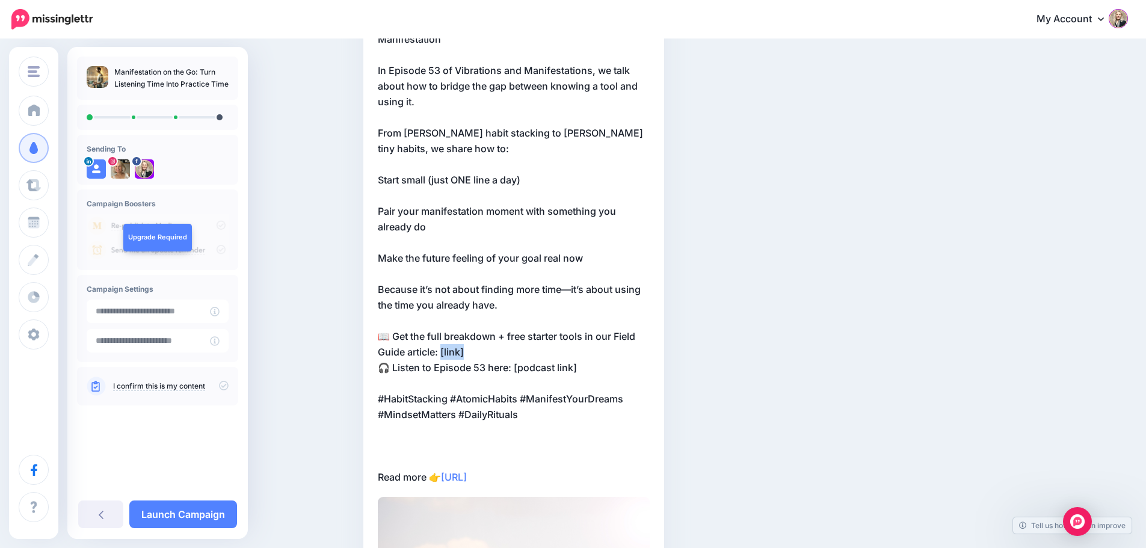
drag, startPoint x: 472, startPoint y: 350, endPoint x: 446, endPoint y: 350, distance: 25.9
click at [446, 350] on p "🧠 Your Brain Loves Habits—Here’s How to Use That for Manifestation In Episode 5…" at bounding box center [514, 250] width 272 height 469
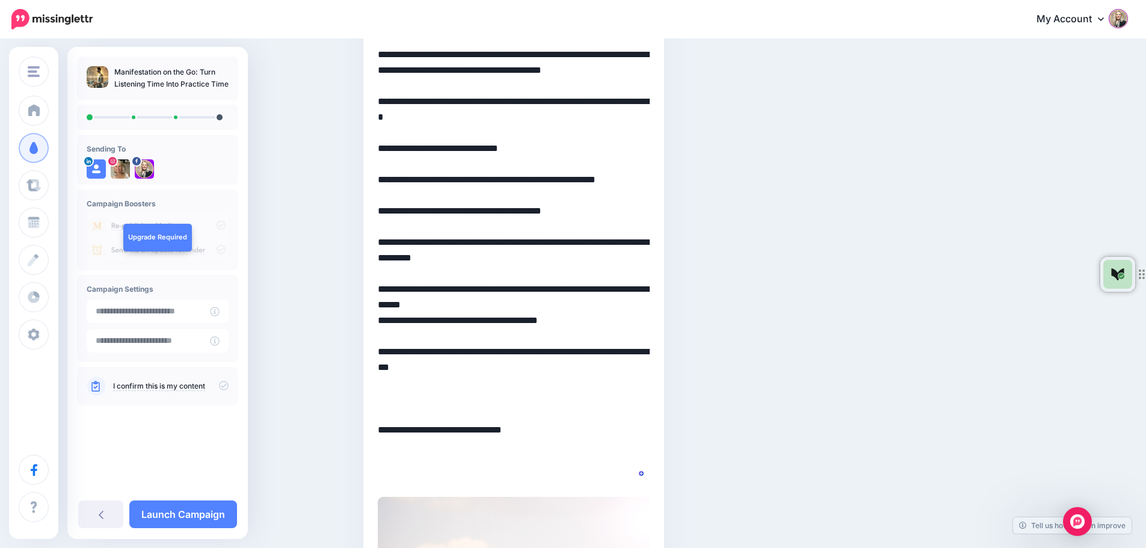
click at [484, 353] on textarea "**********" at bounding box center [514, 250] width 272 height 469
click at [593, 366] on textarea "**********" at bounding box center [514, 250] width 272 height 469
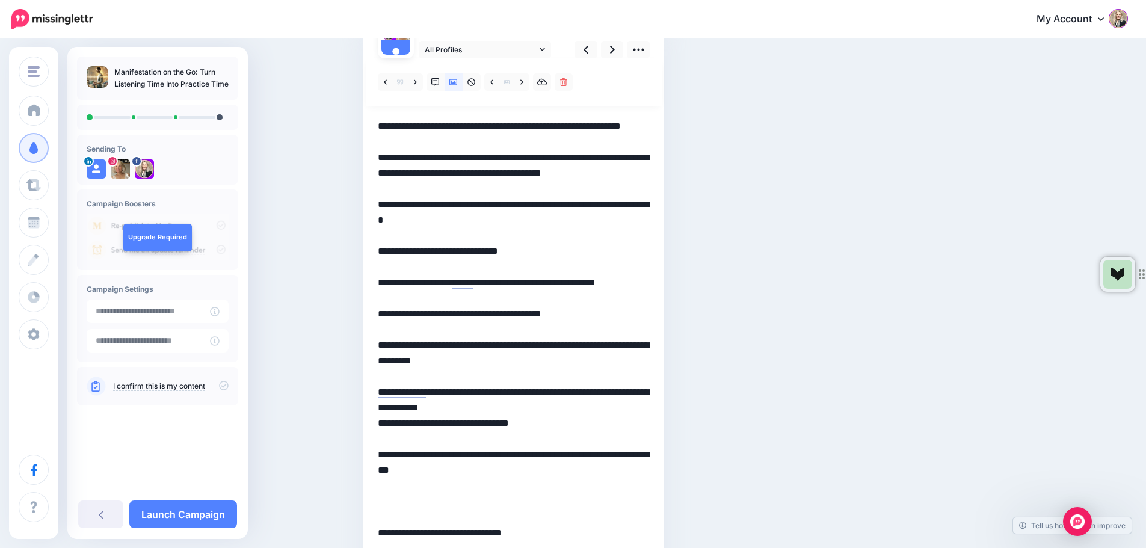
scroll to position [0, 0]
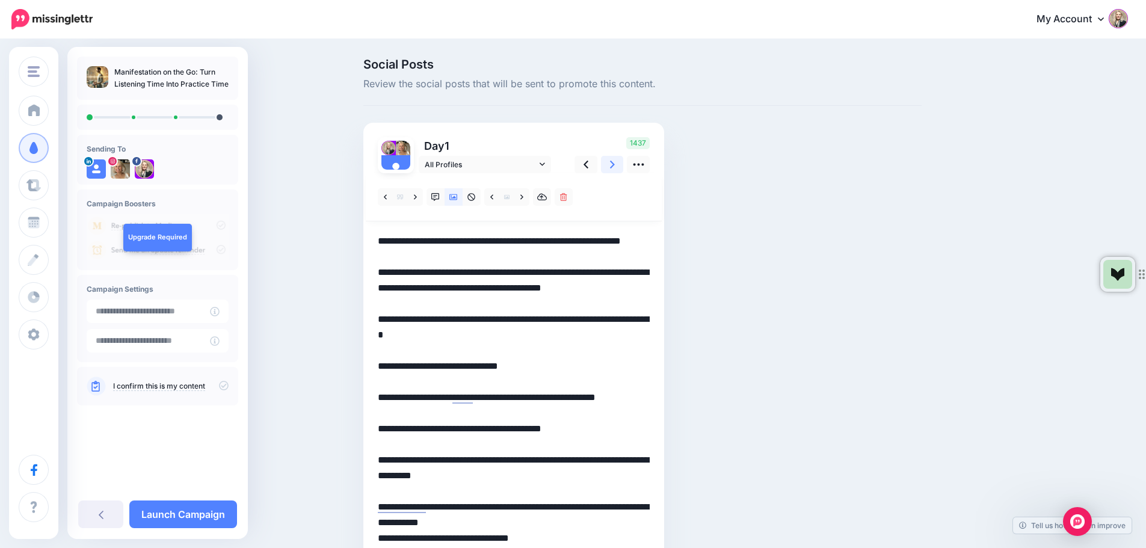
click at [615, 162] on icon at bounding box center [612, 165] width 5 height 8
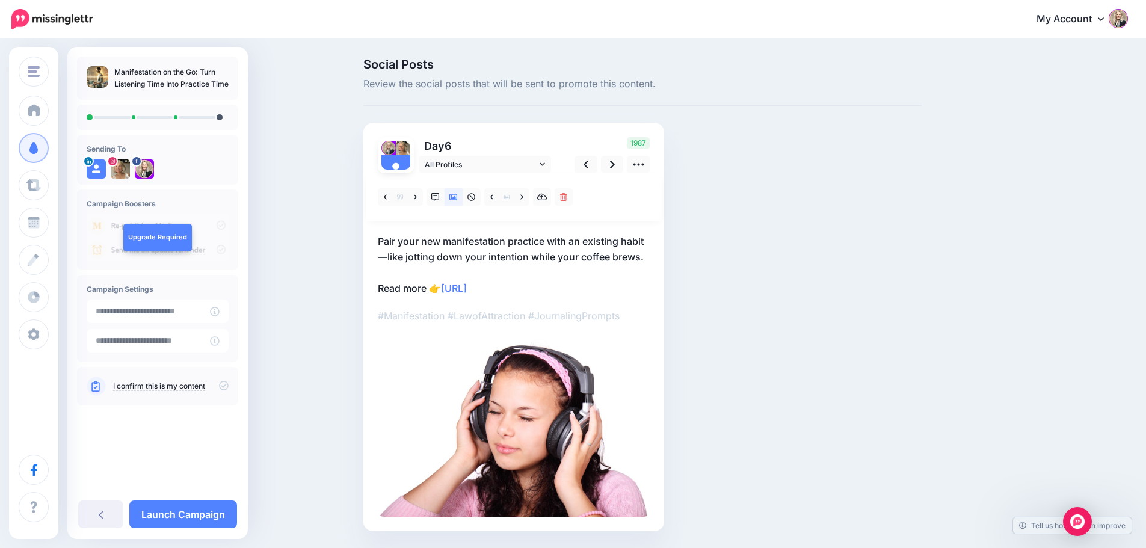
click at [557, 289] on p "Pair your new manifestation practice with an existing habit—like jotting down y…" at bounding box center [514, 264] width 272 height 63
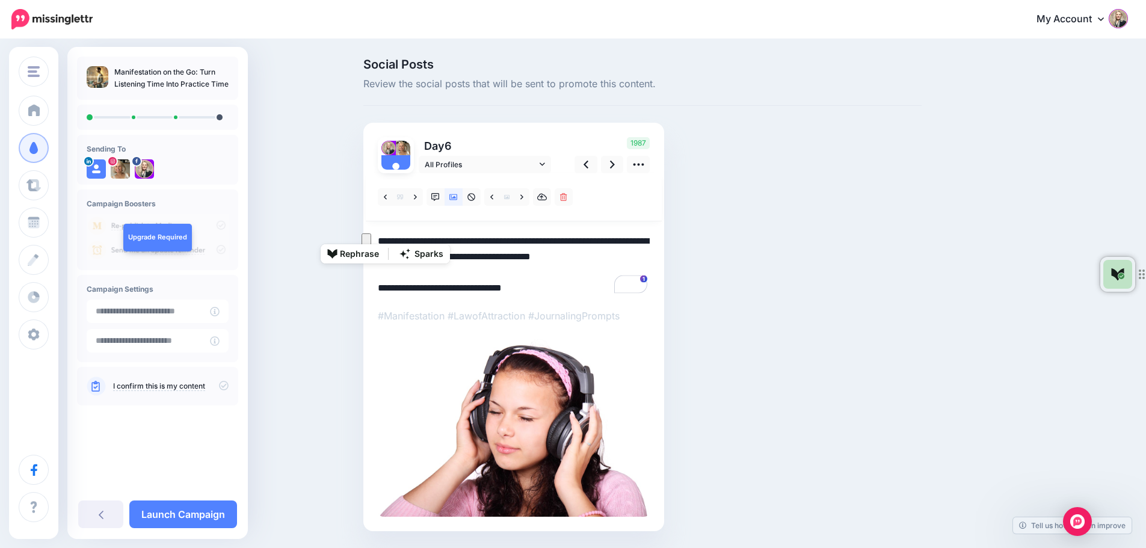
drag, startPoint x: 652, startPoint y: 256, endPoint x: 380, endPoint y: 237, distance: 272.0
click at [380, 237] on div "Day 6 All Profiles" at bounding box center [513, 327] width 301 height 409
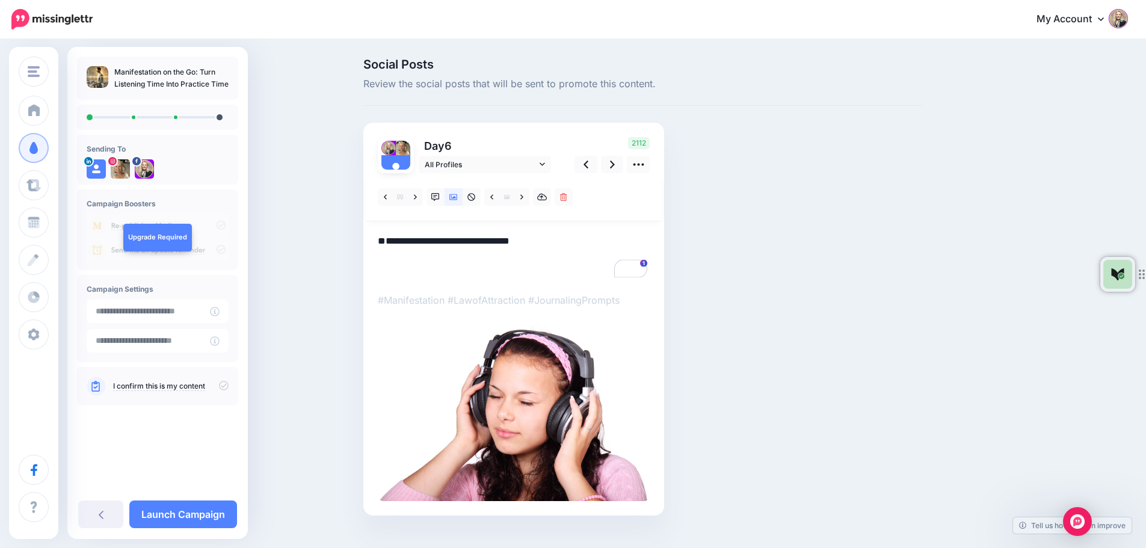
paste textarea "**********"
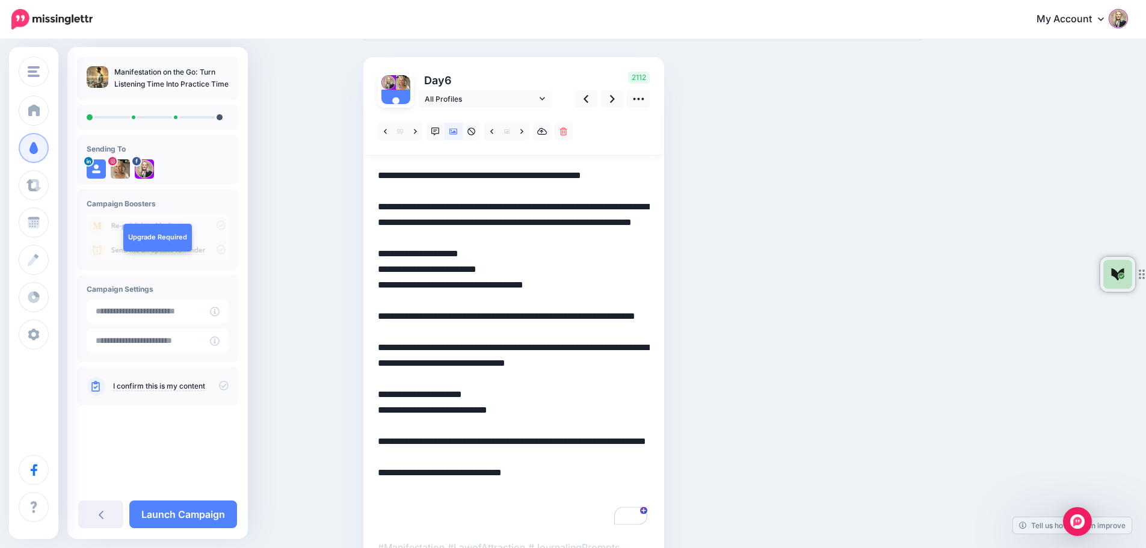
scroll to position [193, 0]
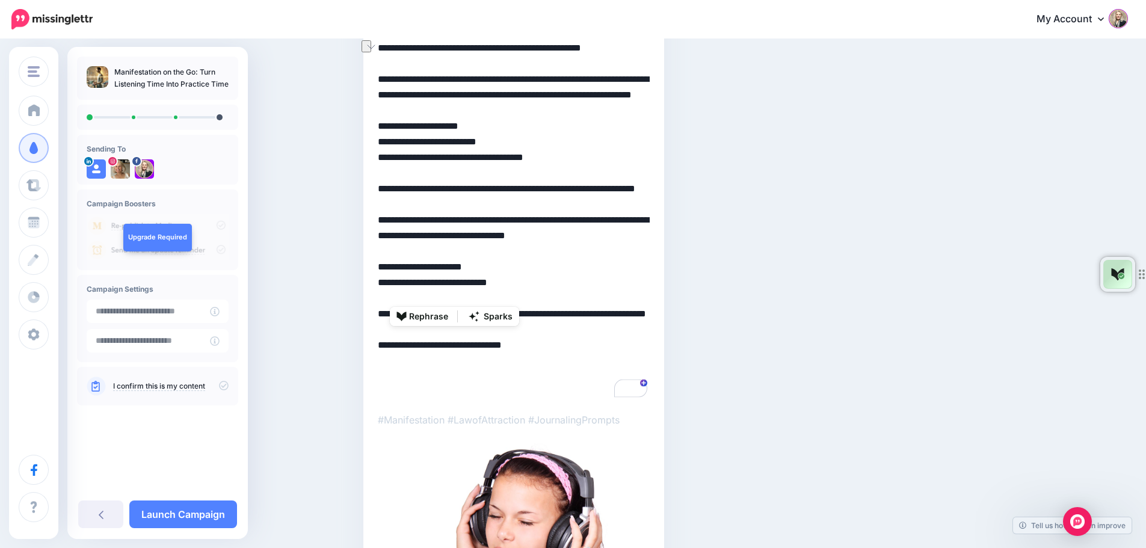
drag, startPoint x: 492, startPoint y: 300, endPoint x: 452, endPoint y: 301, distance: 40.3
click at [452, 301] on textarea "**********" at bounding box center [514, 220] width 272 height 360
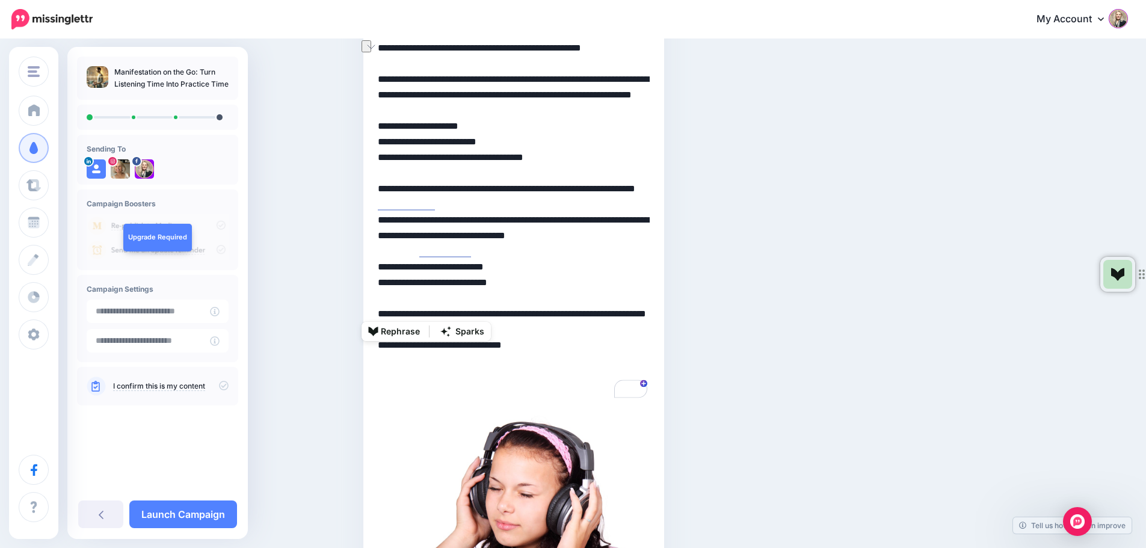
drag, startPoint x: 523, startPoint y: 316, endPoint x: 425, endPoint y: 316, distance: 98.1
click at [425, 316] on textarea "**********" at bounding box center [514, 220] width 272 height 360
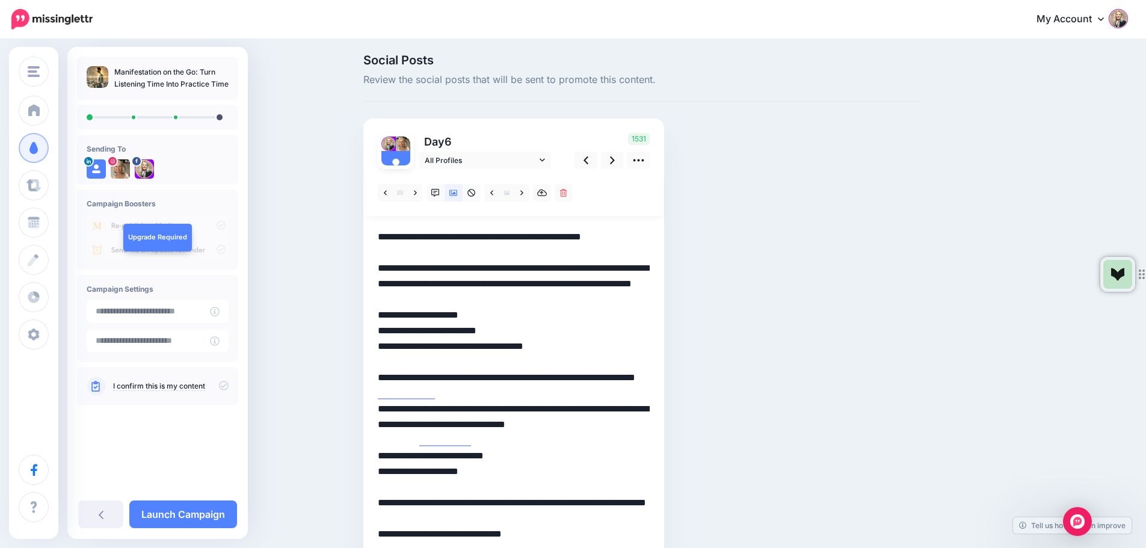
scroll to position [0, 0]
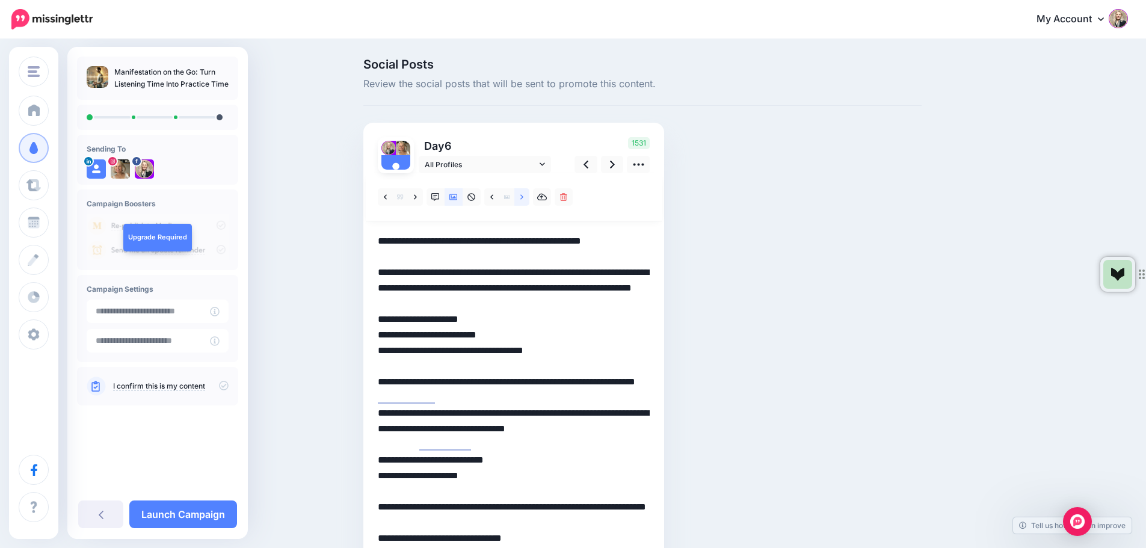
click at [523, 197] on icon at bounding box center [521, 196] width 3 height 5
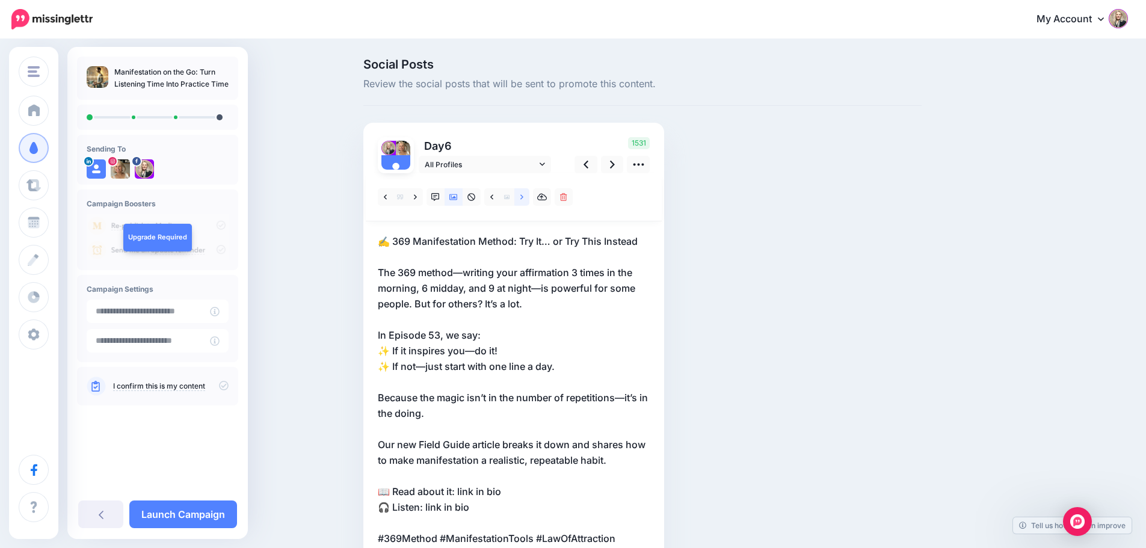
click at [523, 196] on icon at bounding box center [521, 197] width 3 height 8
click at [523, 195] on icon at bounding box center [521, 197] width 3 height 8
click at [615, 164] on icon at bounding box center [612, 165] width 5 height 8
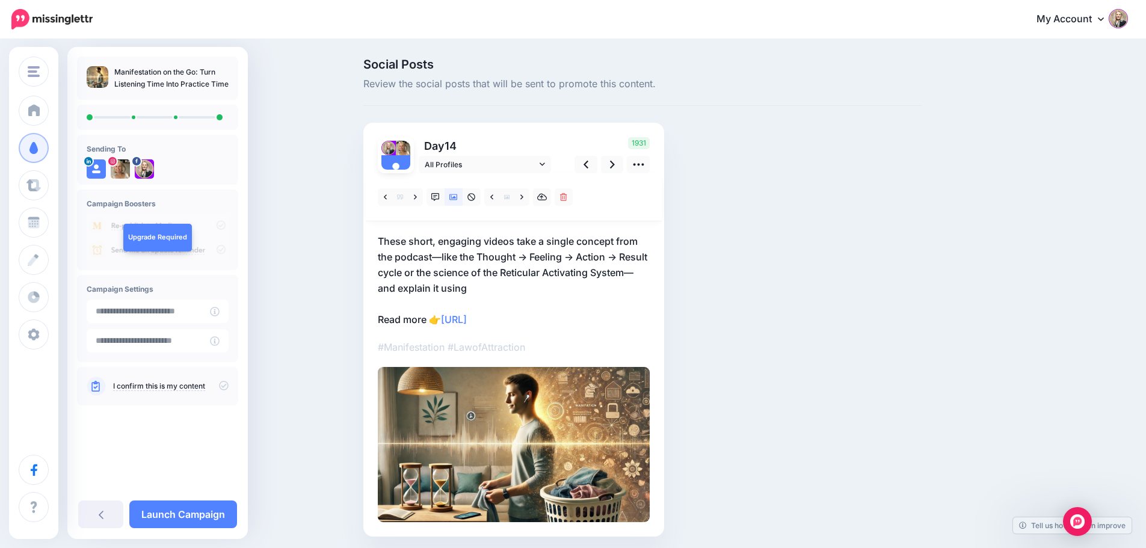
click at [527, 284] on p "These short, engaging videos take a single concept from the podcast—like the Th…" at bounding box center [514, 280] width 272 height 94
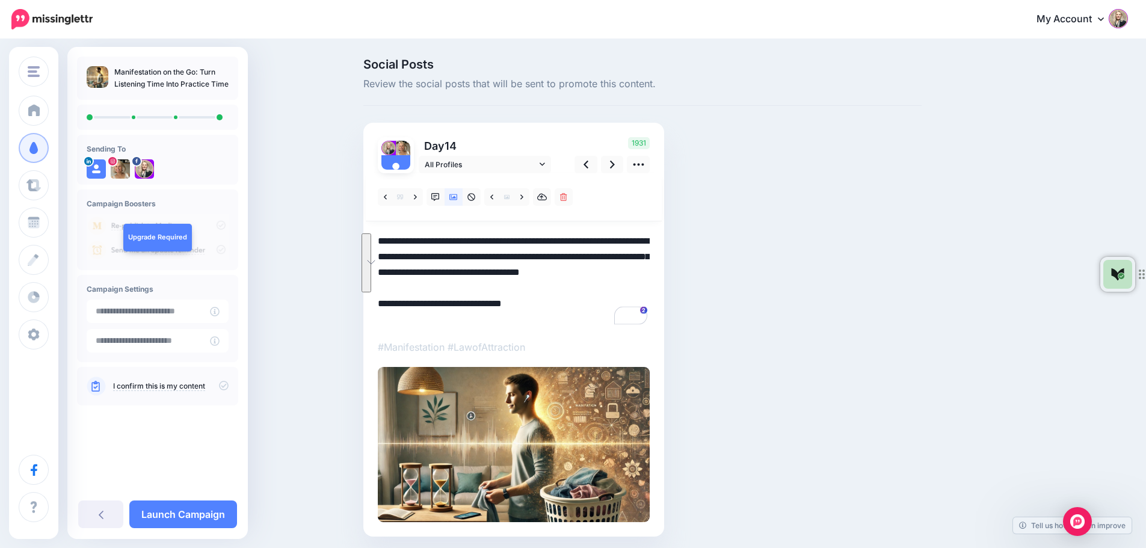
drag, startPoint x: 523, startPoint y: 289, endPoint x: 362, endPoint y: 241, distance: 168.7
click at [362, 241] on div "Social Posts Review the social posts that will be sent to promote this content.…" at bounding box center [642, 315] width 576 height 514
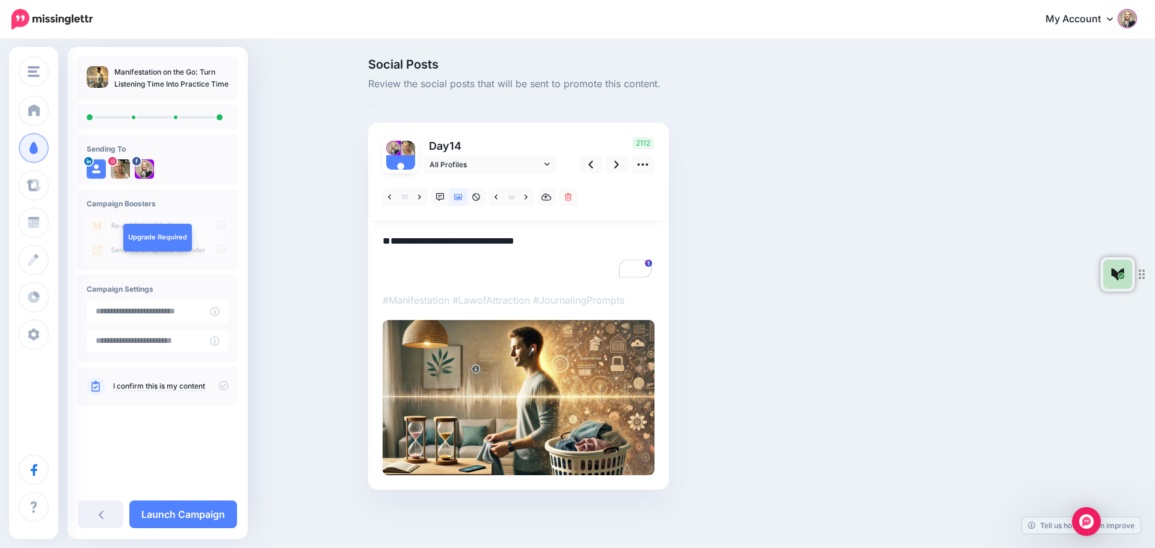
paste textarea "**********"
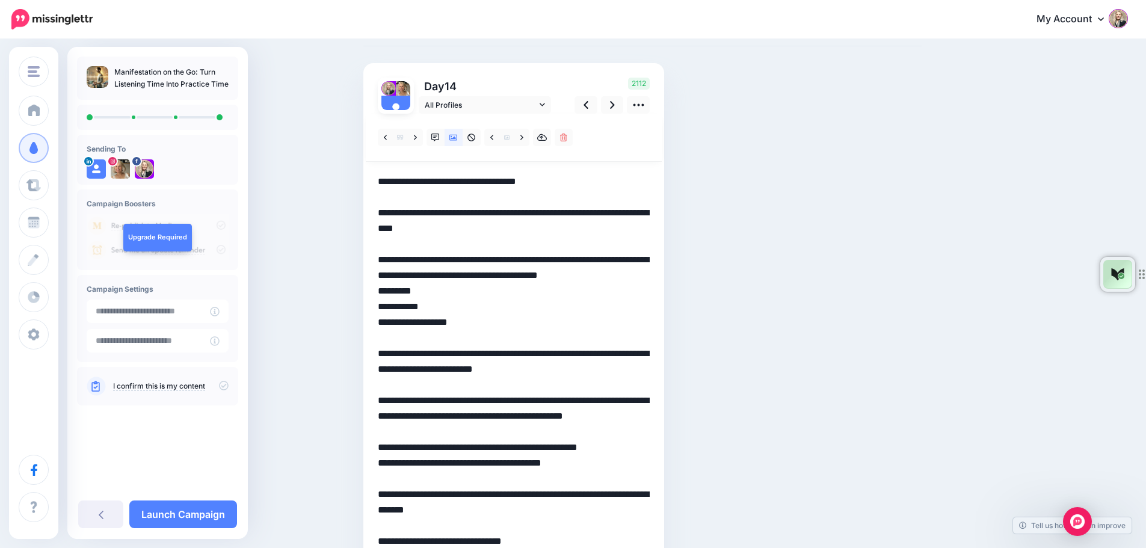
scroll to position [120, 0]
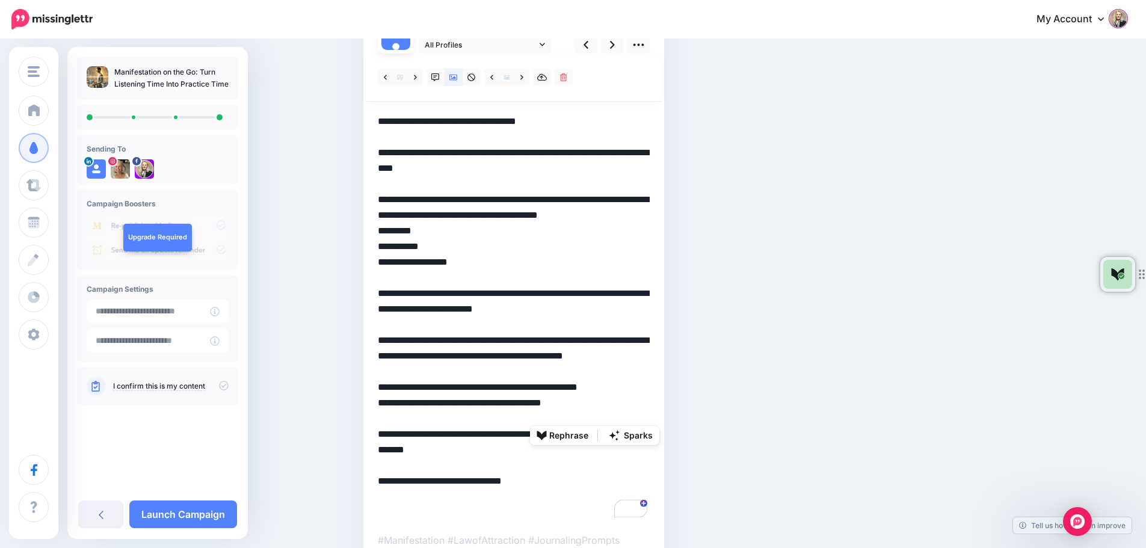
drag, startPoint x: 617, startPoint y: 419, endPoint x: 593, endPoint y: 420, distance: 23.5
click at [593, 420] on textarea "**********" at bounding box center [514, 317] width 272 height 407
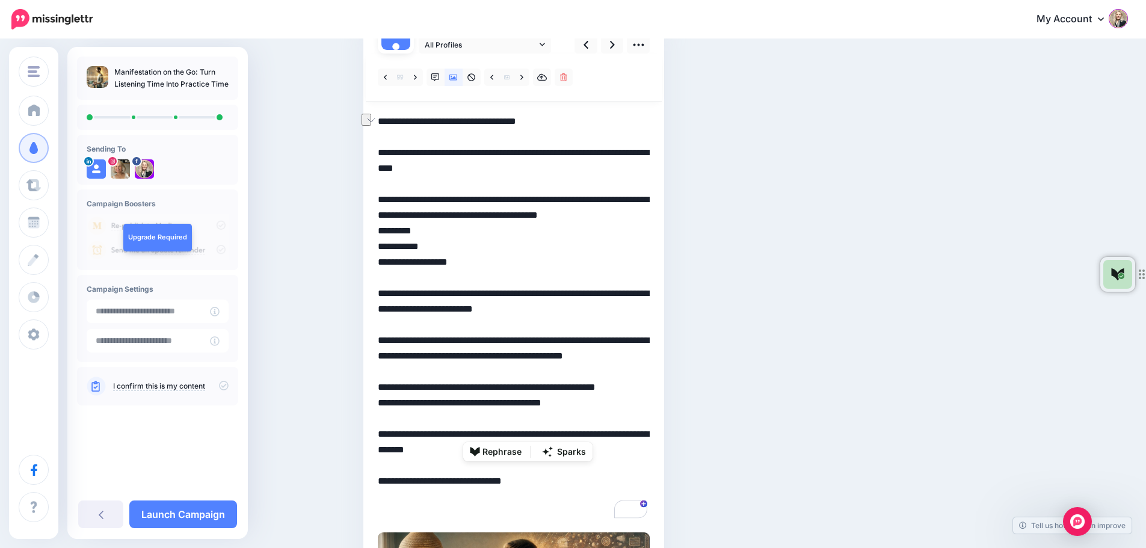
drag, startPoint x: 599, startPoint y: 433, endPoint x: 528, endPoint y: 436, distance: 71.1
click at [528, 436] on textarea "**********" at bounding box center [514, 317] width 272 height 407
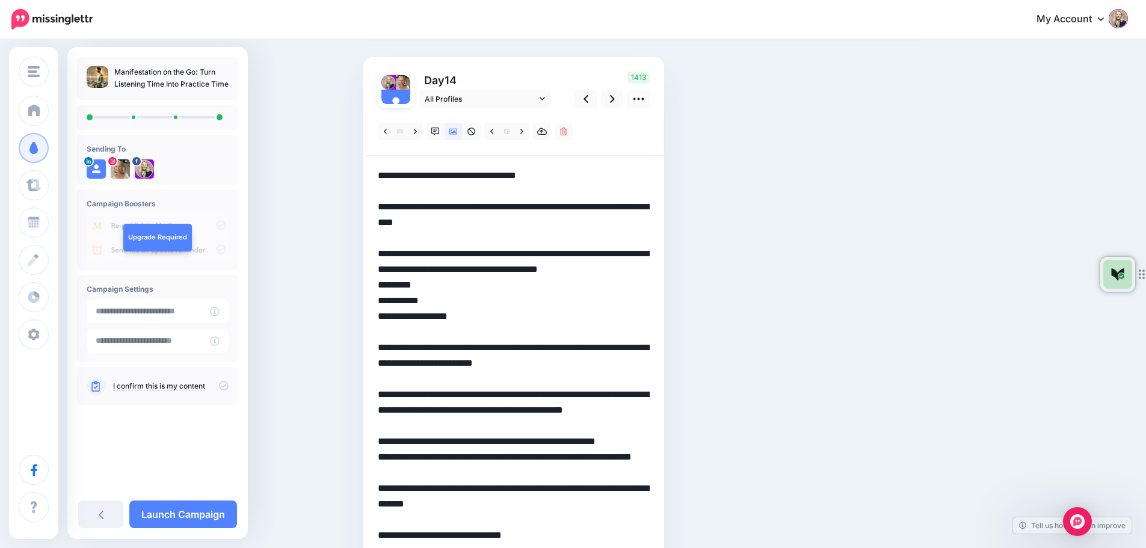
scroll to position [60, 0]
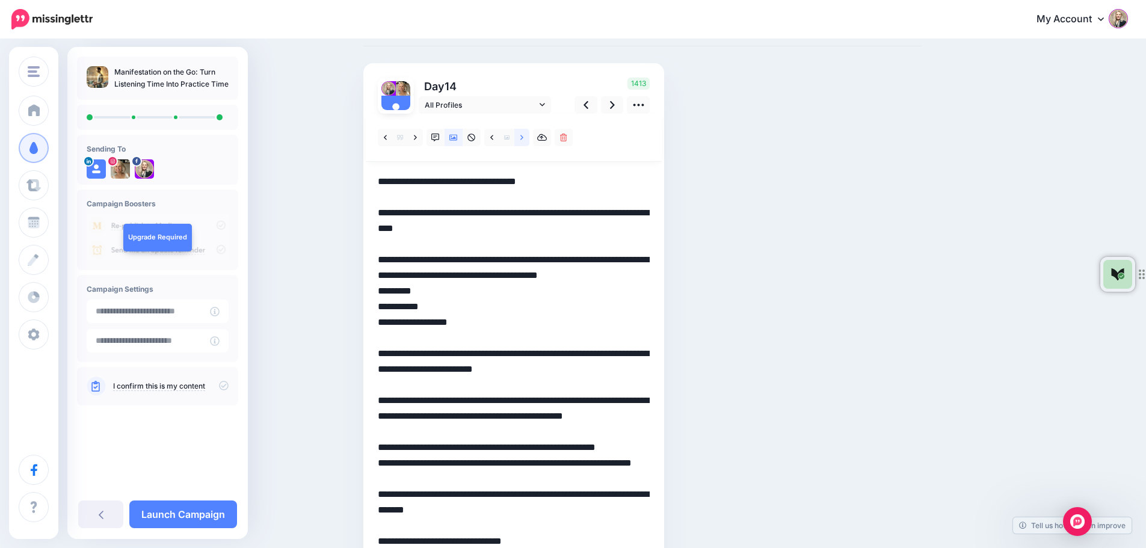
type textarea "**********"
click at [523, 134] on icon at bounding box center [521, 138] width 3 height 8
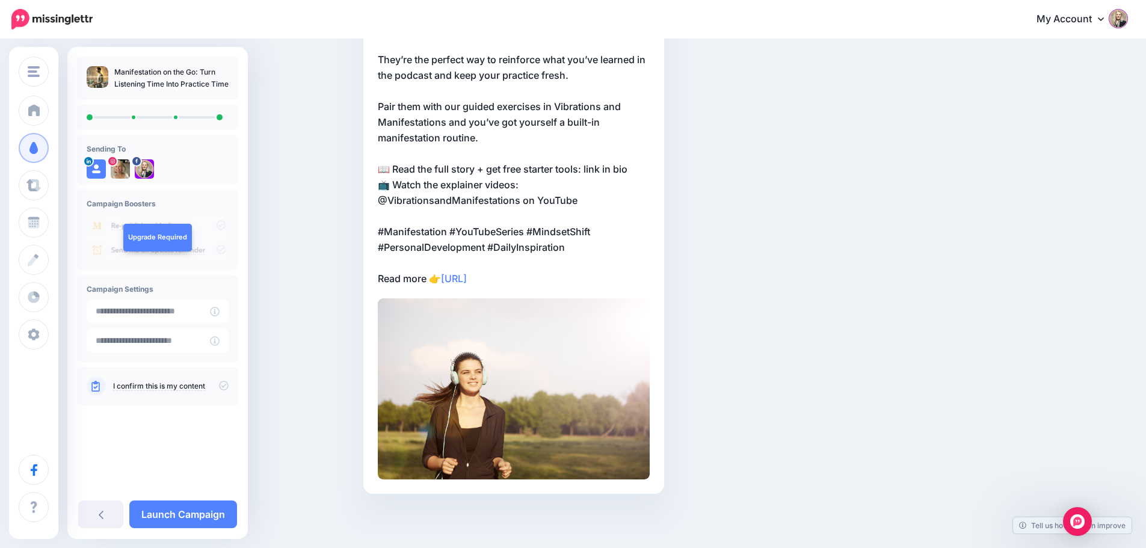
scroll to position [69, 0]
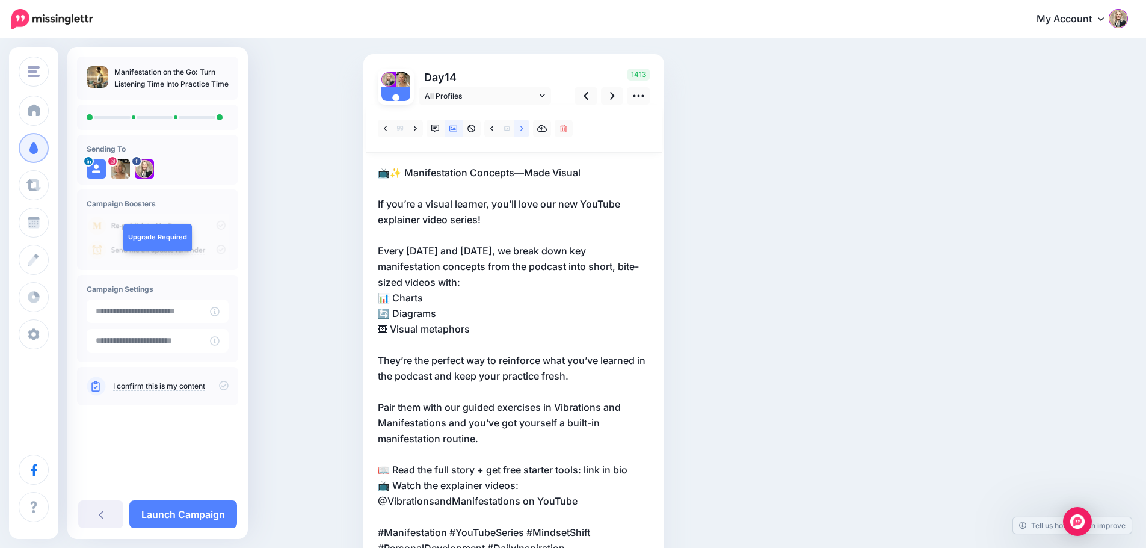
click at [523, 128] on icon at bounding box center [521, 128] width 3 height 5
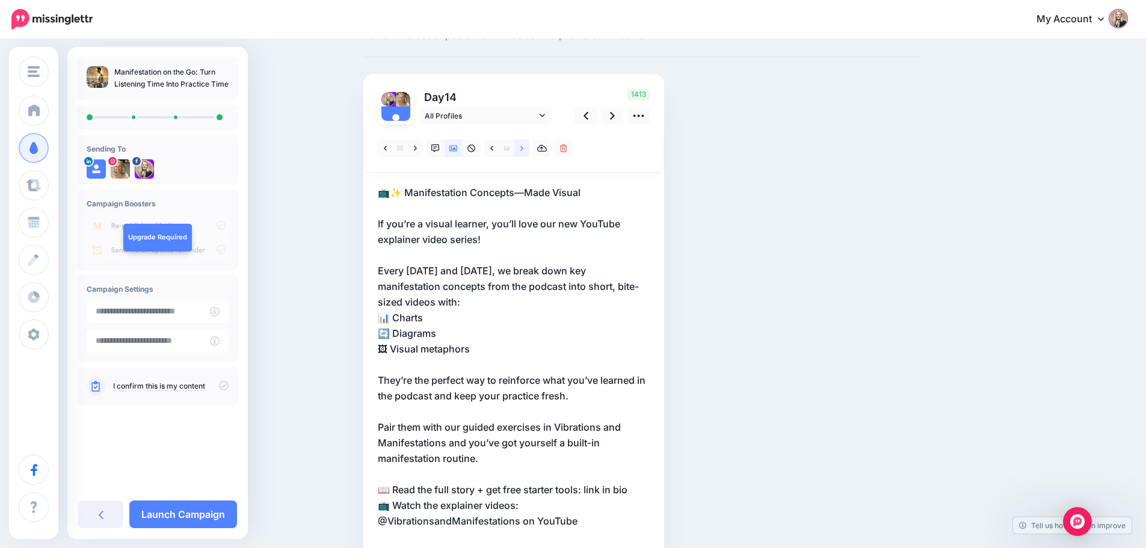
scroll to position [14, 0]
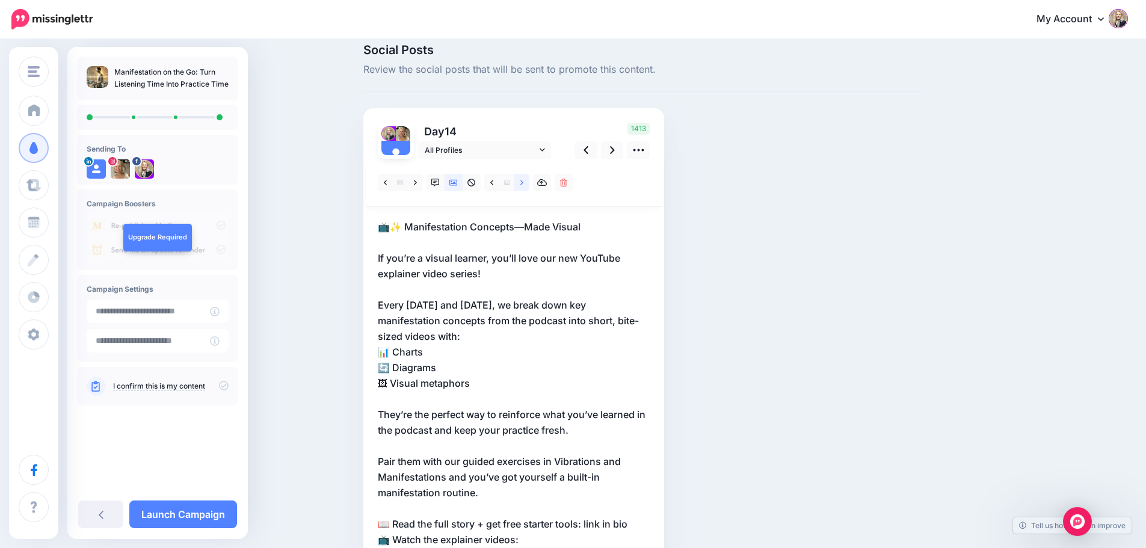
click at [523, 183] on icon at bounding box center [521, 182] width 3 height 5
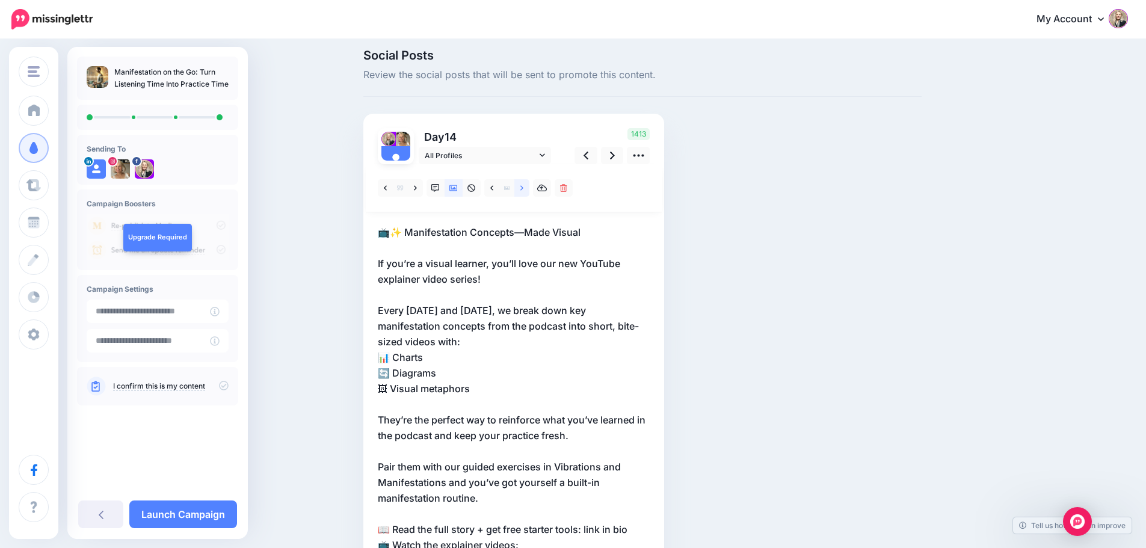
scroll to position [0, 0]
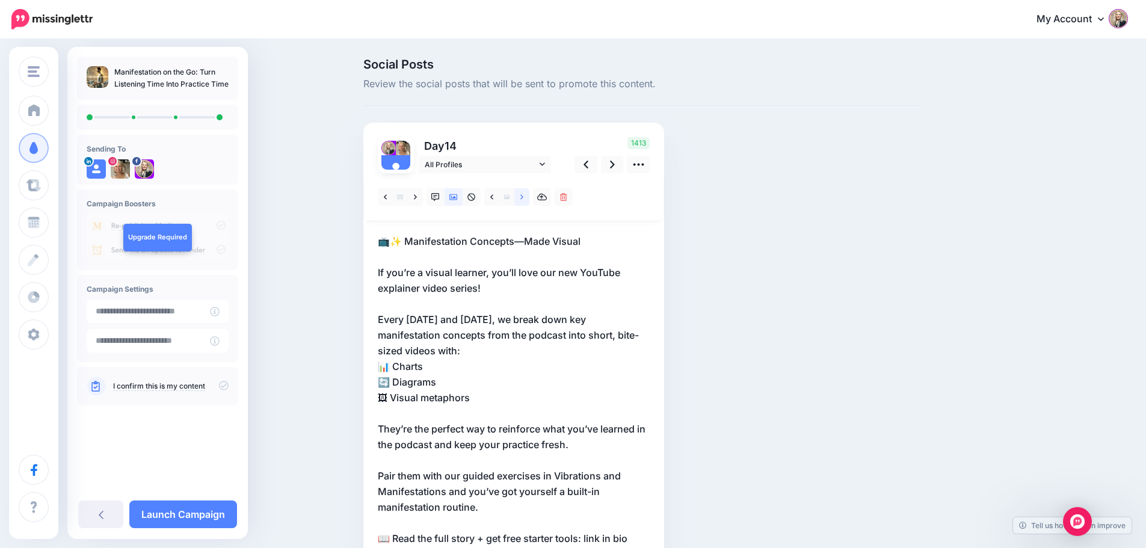
click at [523, 197] on link at bounding box center [521, 196] width 15 height 17
click at [588, 163] on icon at bounding box center [586, 165] width 5 height 8
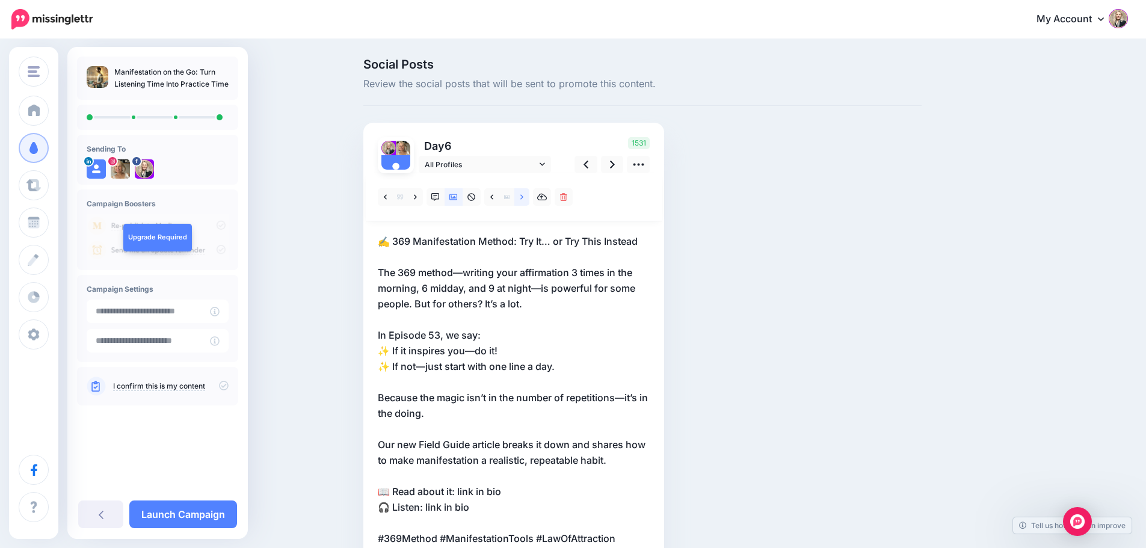
click at [523, 196] on icon at bounding box center [521, 196] width 3 height 5
click at [523, 197] on icon at bounding box center [521, 196] width 3 height 5
click at [523, 194] on icon at bounding box center [521, 197] width 3 height 8
click at [615, 164] on icon at bounding box center [612, 164] width 5 height 13
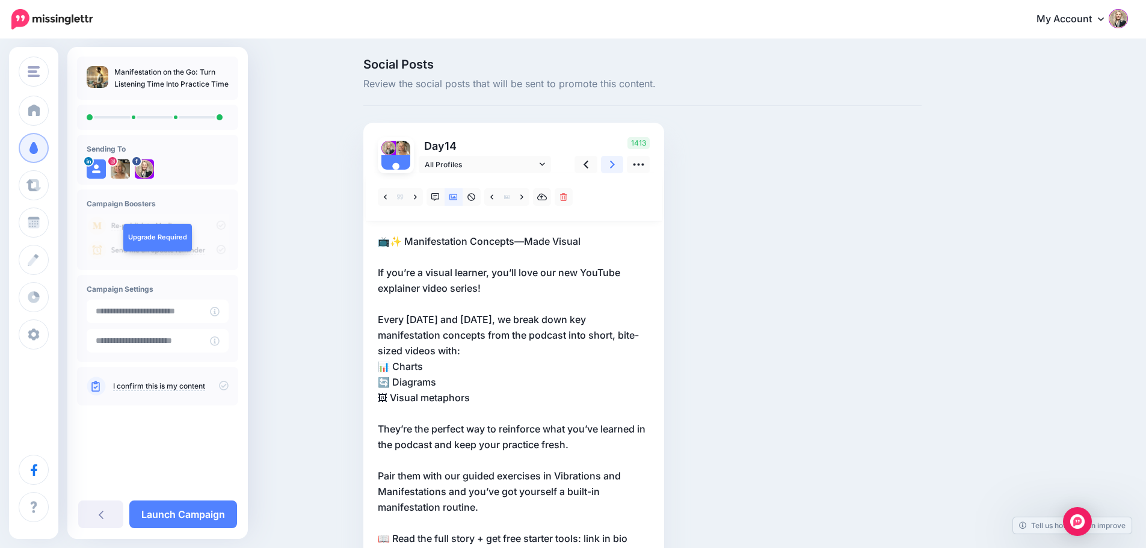
click at [615, 164] on icon at bounding box center [612, 164] width 5 height 13
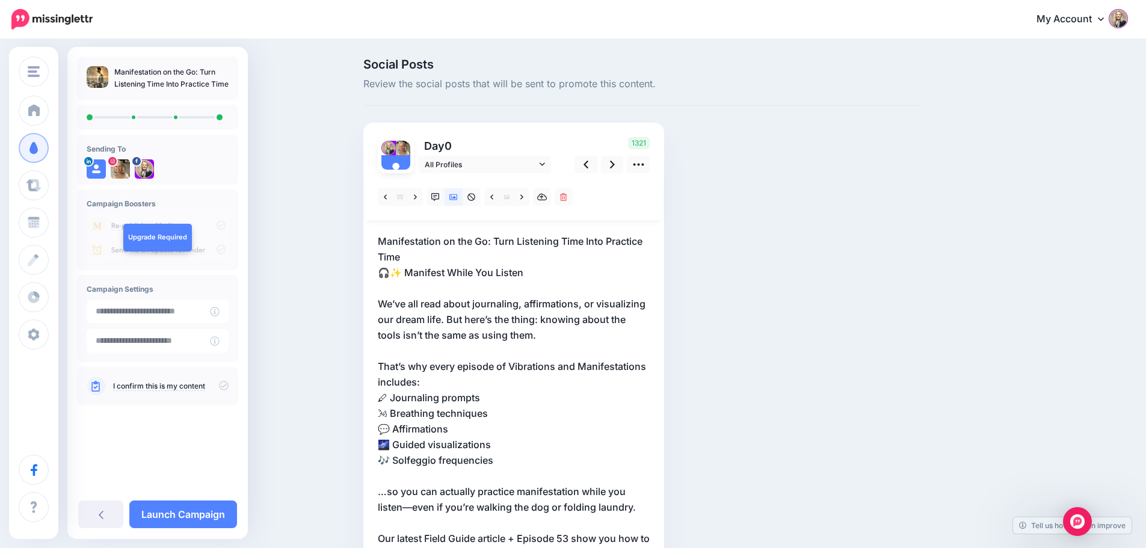
click at [224, 386] on icon at bounding box center [224, 386] width 10 height 10
click at [177, 513] on link "Launch Campaign" at bounding box center [183, 515] width 108 height 28
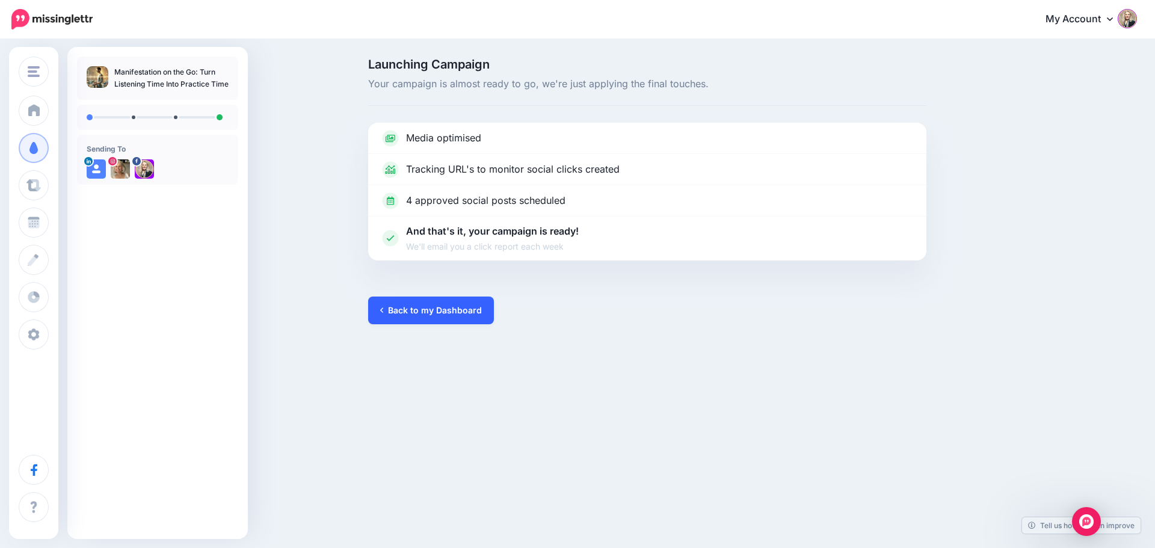
click at [460, 313] on link "Back to my Dashboard" at bounding box center [431, 311] width 126 height 28
